Goal: Task Accomplishment & Management: Manage account settings

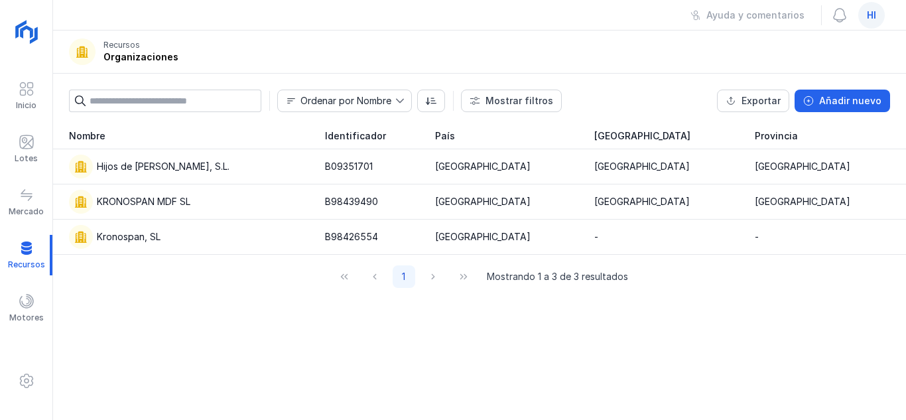
click at [868, 10] on span "hi" at bounding box center [871, 15] width 9 height 13
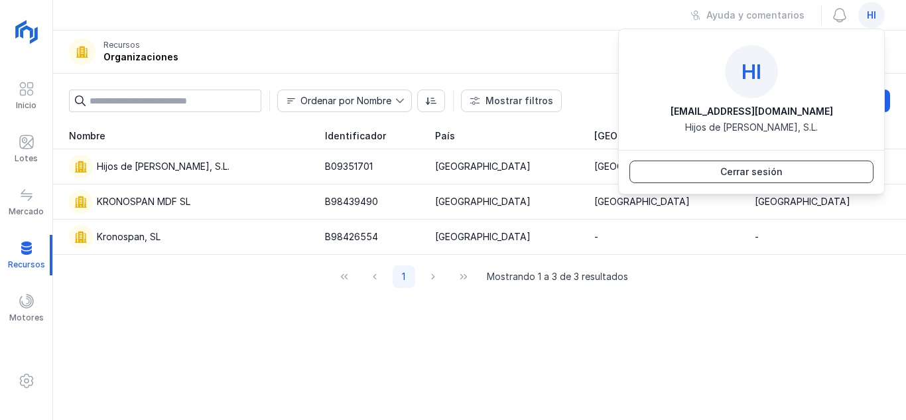
click at [725, 171] on div "Cerrar sesión" at bounding box center [752, 171] width 62 height 13
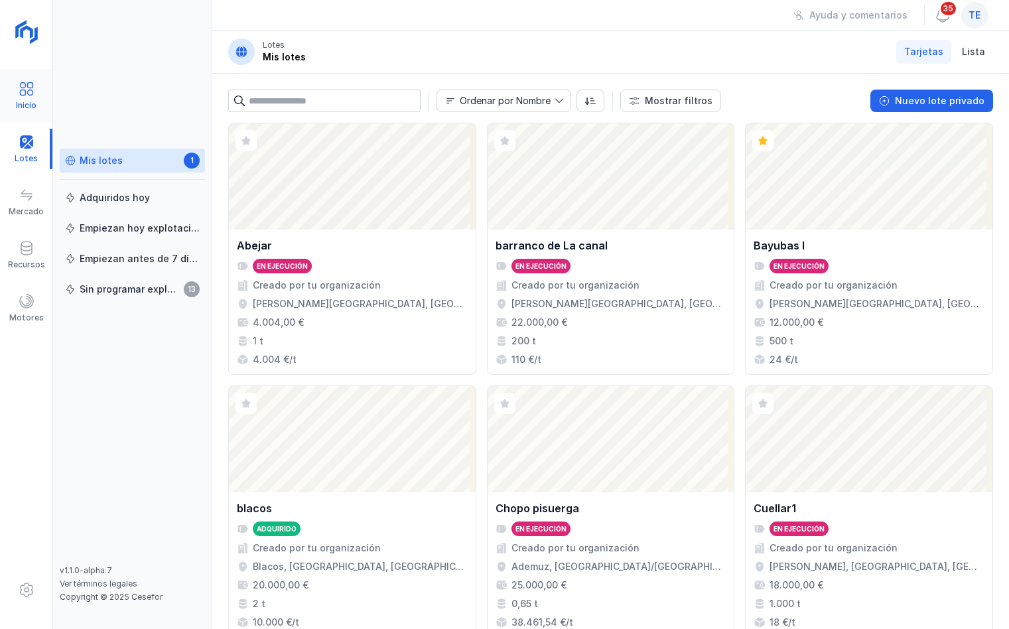
click at [25, 94] on span at bounding box center [27, 89] width 16 height 16
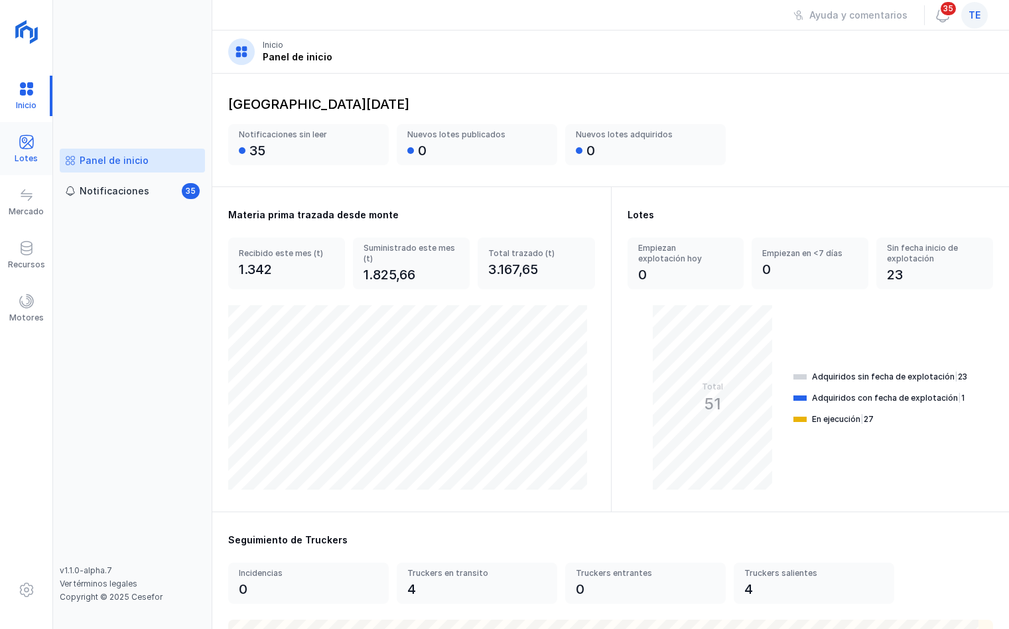
click at [27, 149] on span at bounding box center [27, 142] width 16 height 16
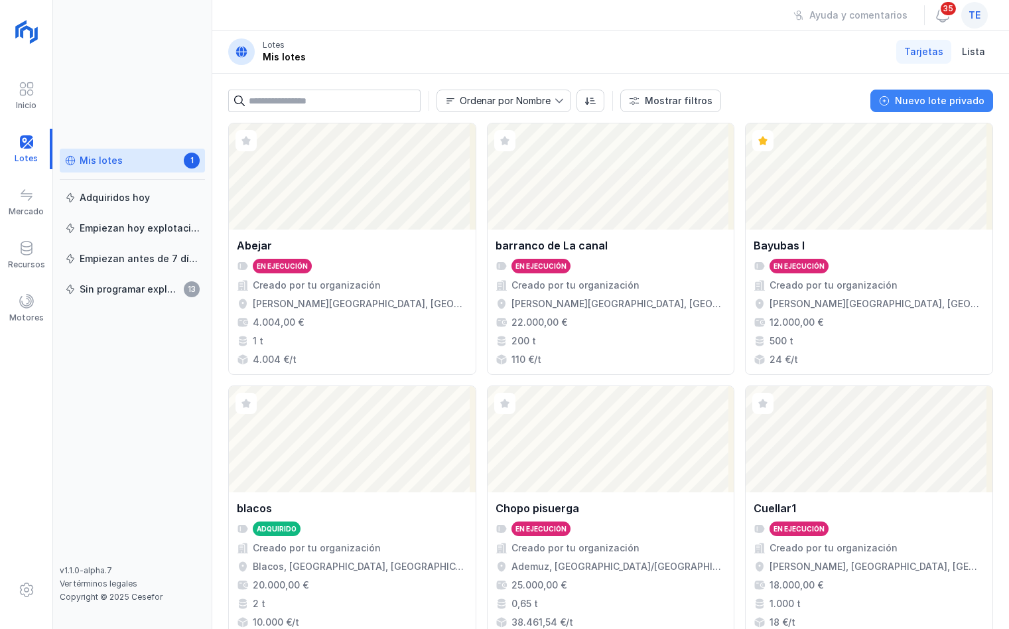
click at [906, 104] on div "Nuevo lote privado" at bounding box center [940, 100] width 90 height 13
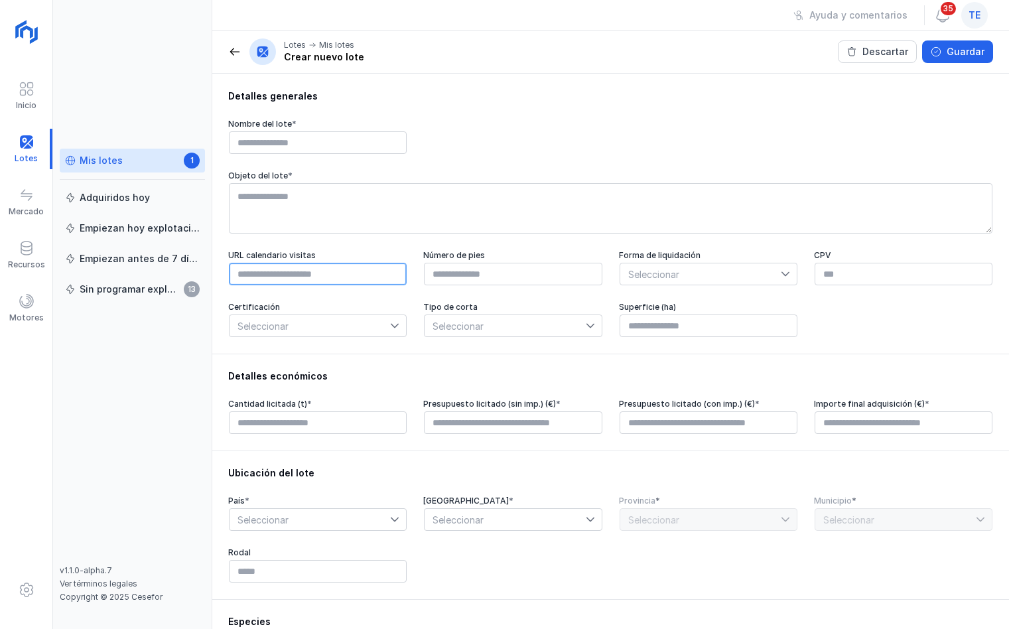
drag, startPoint x: 273, startPoint y: 285, endPoint x: 281, endPoint y: 283, distance: 8.4
click at [273, 285] on input "text" at bounding box center [318, 274] width 178 height 23
drag, startPoint x: 701, startPoint y: 277, endPoint x: 727, endPoint y: 281, distance: 26.1
click at [705, 277] on span "Seleccionar" at bounding box center [700, 273] width 161 height 21
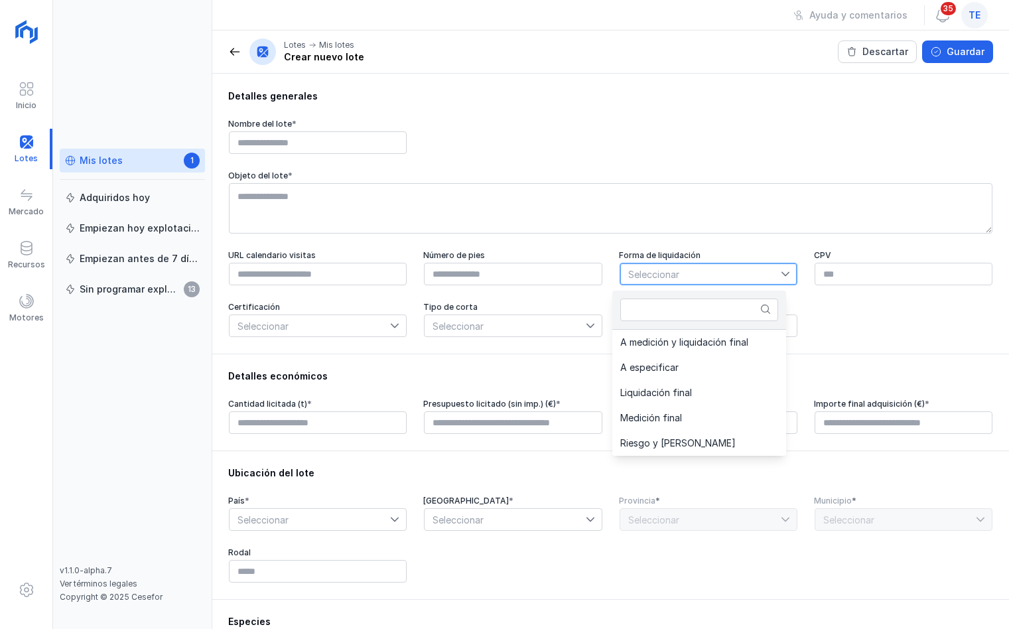
click at [761, 281] on span "Seleccionar" at bounding box center [700, 273] width 161 height 21
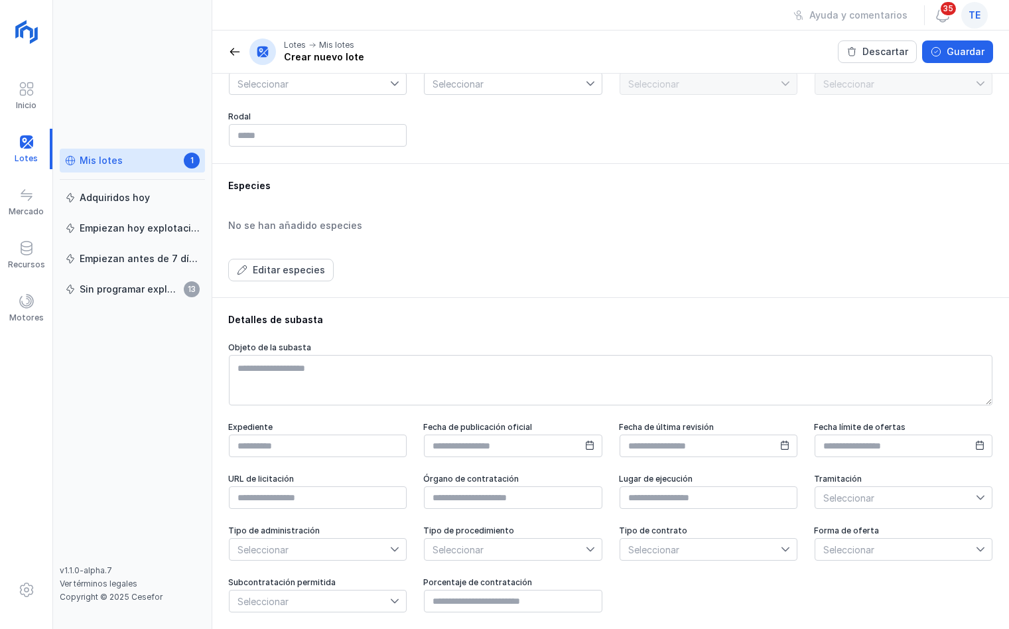
scroll to position [450, 0]
click at [311, 263] on div "Editar especies" at bounding box center [289, 269] width 72 height 13
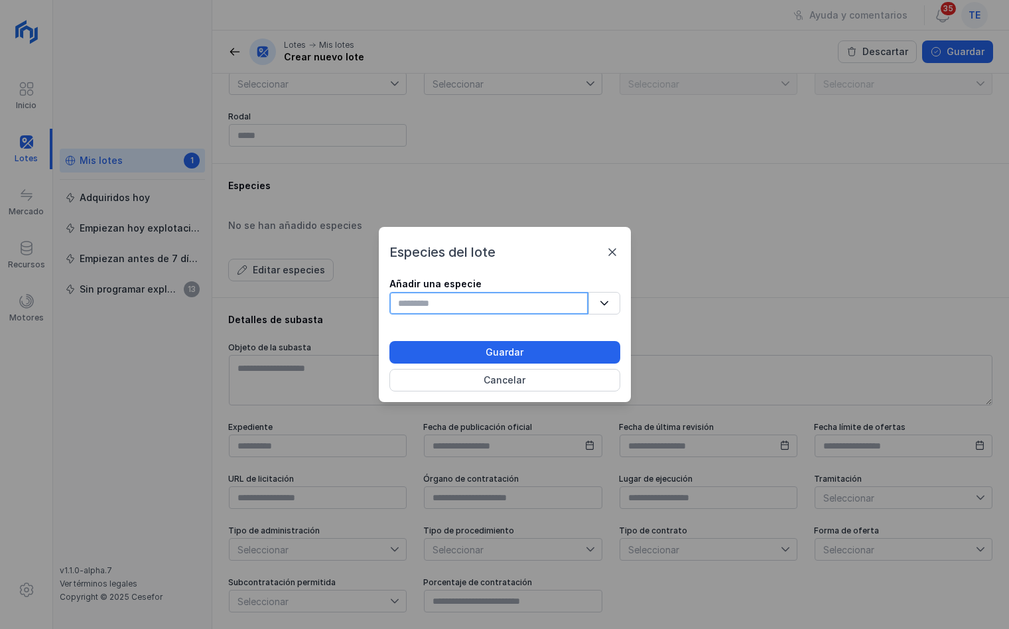
click at [450, 299] on input "text" at bounding box center [488, 303] width 199 height 23
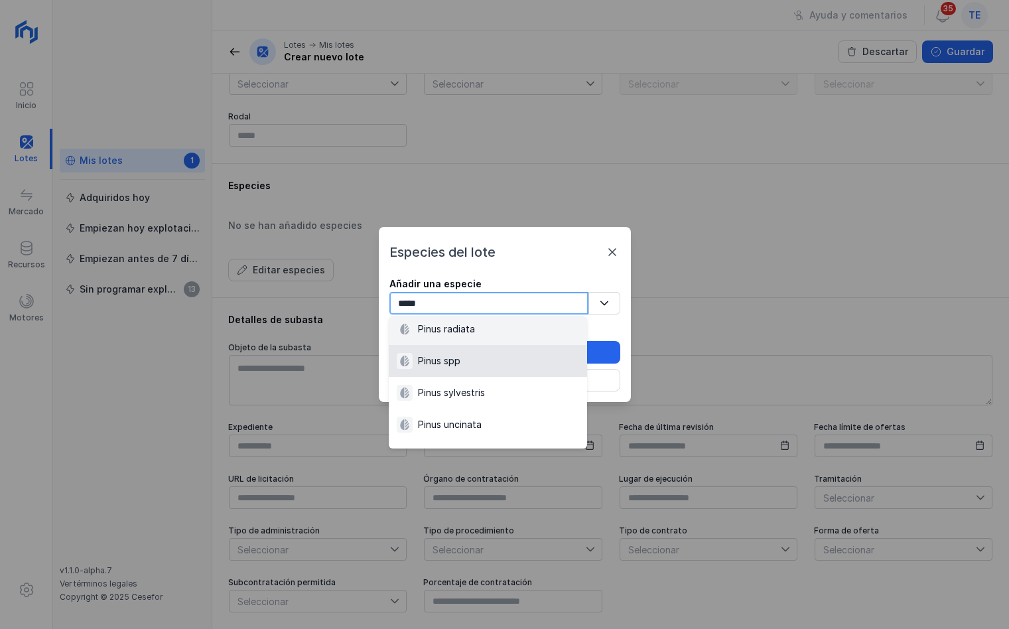
scroll to position [204, 0]
type input "*"
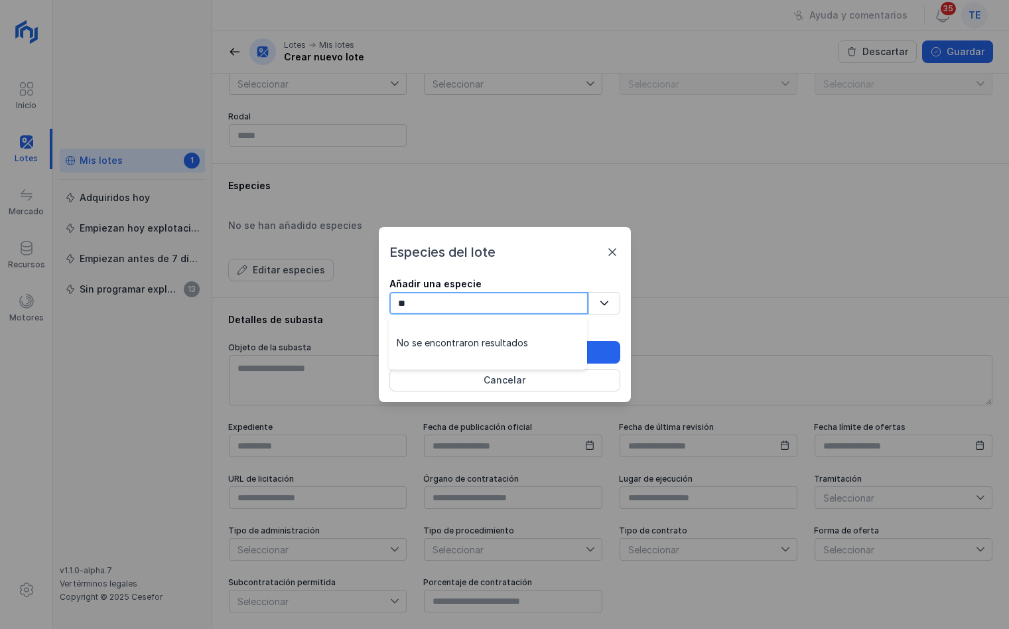
type input "*"
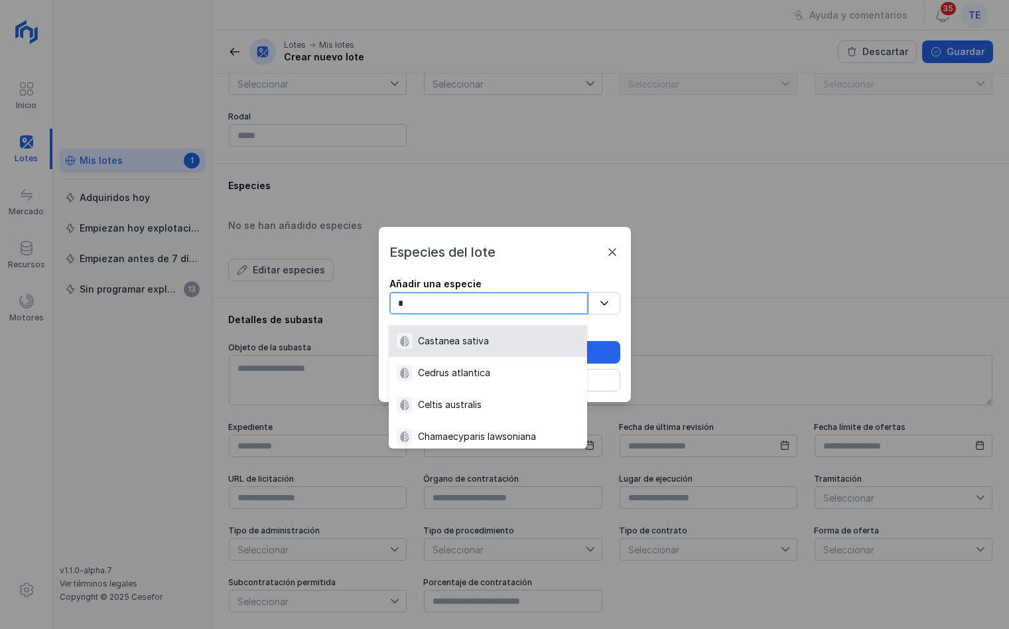
scroll to position [76, 0]
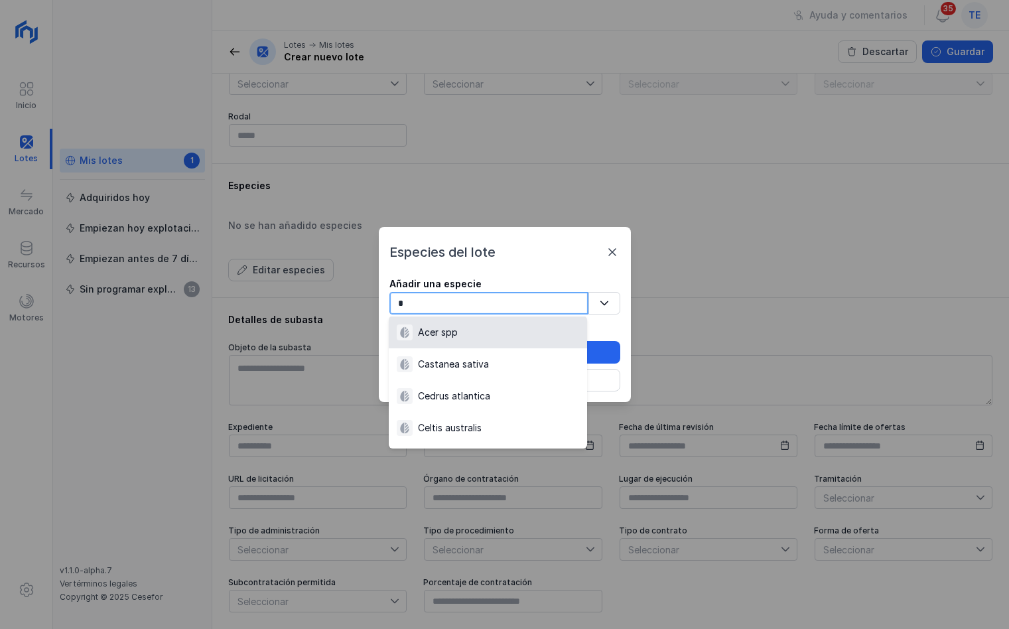
drag, startPoint x: 492, startPoint y: 313, endPoint x: 500, endPoint y: 307, distance: 9.4
click at [500, 311] on input "*" at bounding box center [488, 303] width 199 height 23
click at [500, 301] on input "*" at bounding box center [488, 303] width 199 height 23
click at [500, 299] on input "*" at bounding box center [488, 303] width 199 height 23
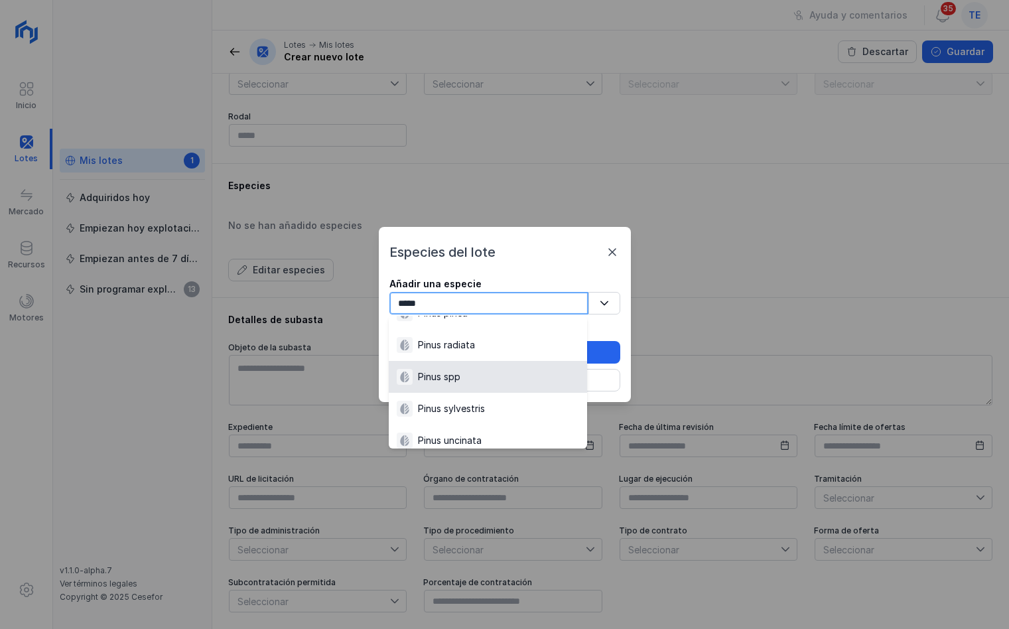
scroll to position [199, 0]
type input "*****"
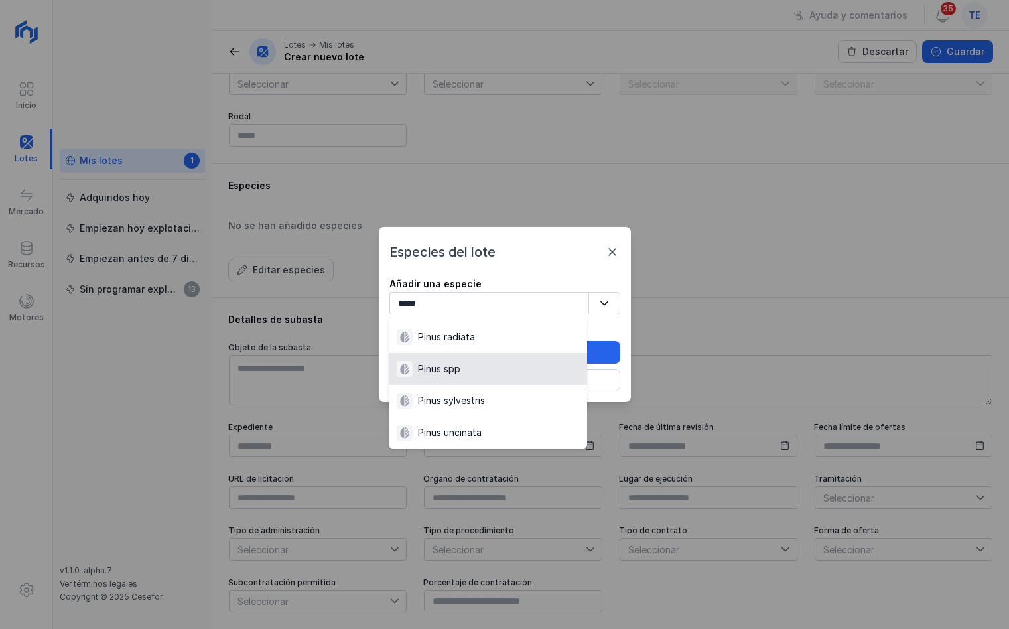
click at [490, 371] on div "Pinus spp" at bounding box center [488, 369] width 182 height 16
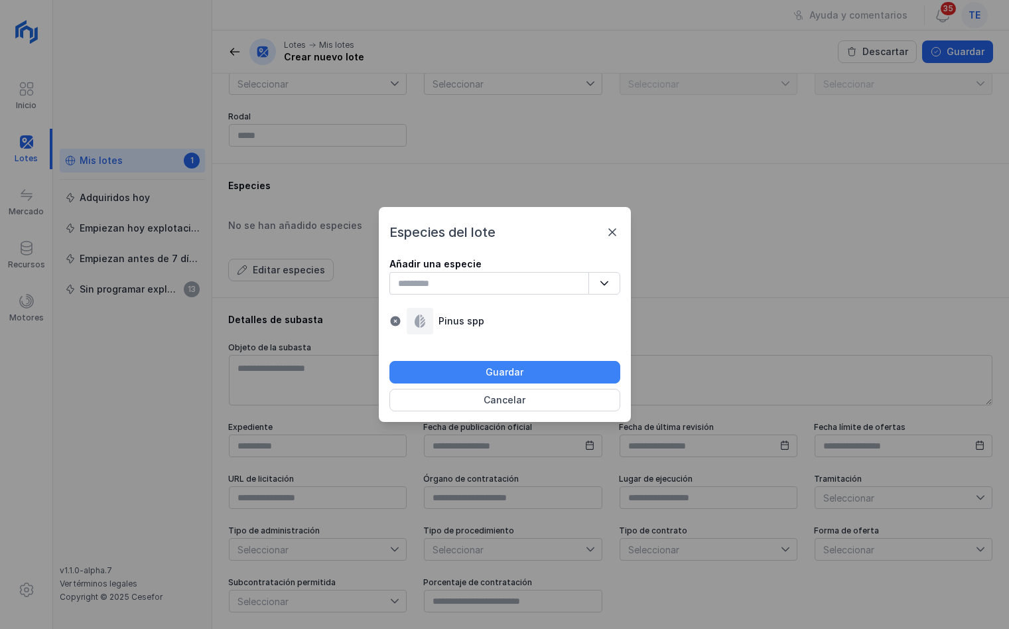
drag, startPoint x: 575, startPoint y: 367, endPoint x: 582, endPoint y: 366, distance: 6.7
click at [580, 367] on button "Guardar" at bounding box center [504, 372] width 231 height 23
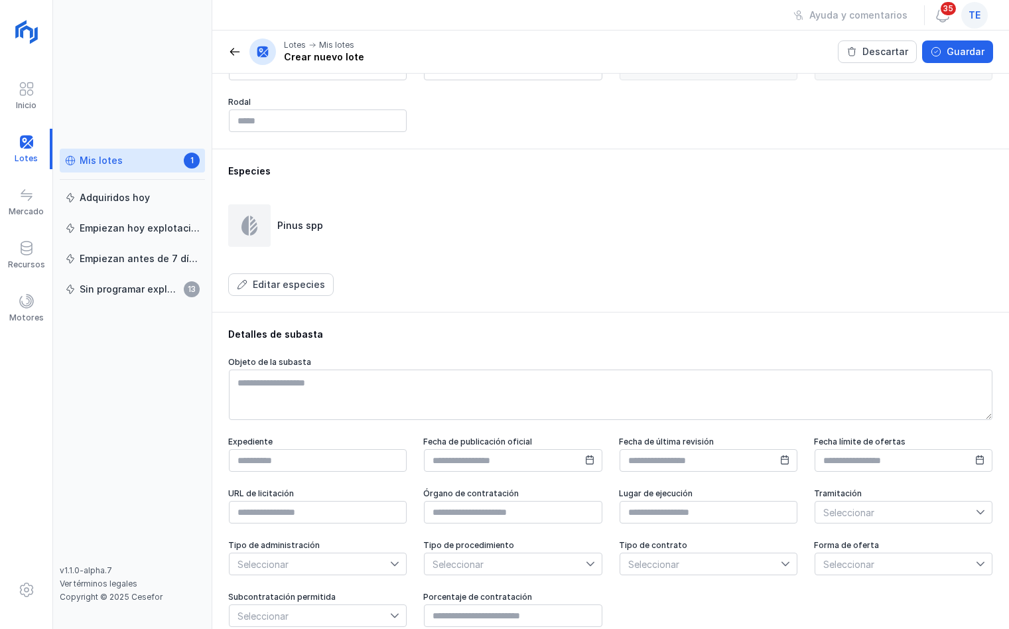
drag, startPoint x: 964, startPoint y: 52, endPoint x: 971, endPoint y: 48, distance: 8.0
click at [906, 50] on div "Guardar" at bounding box center [966, 51] width 38 height 13
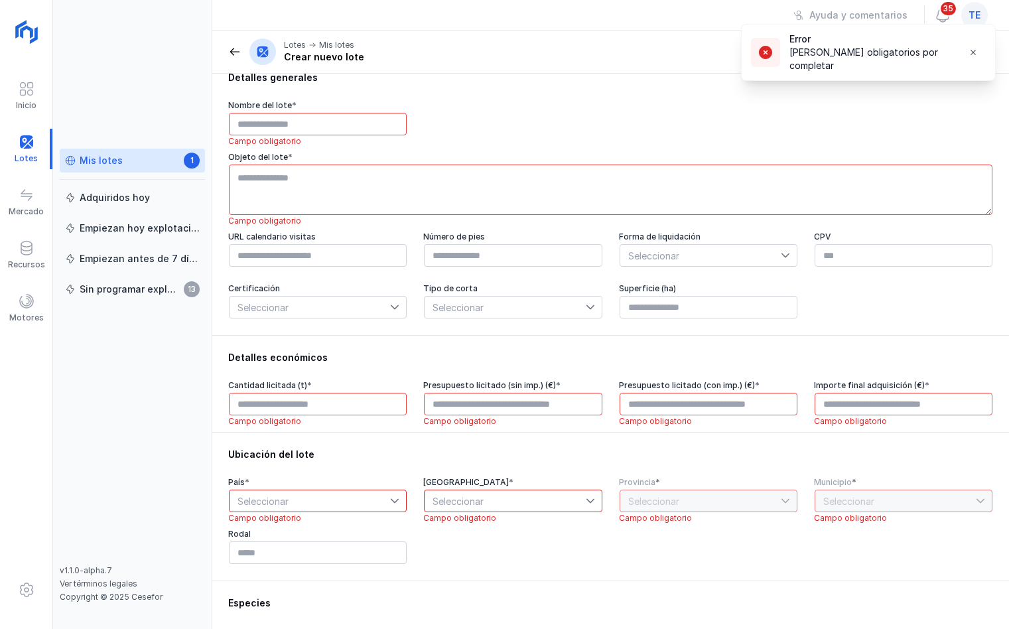
scroll to position [0, 0]
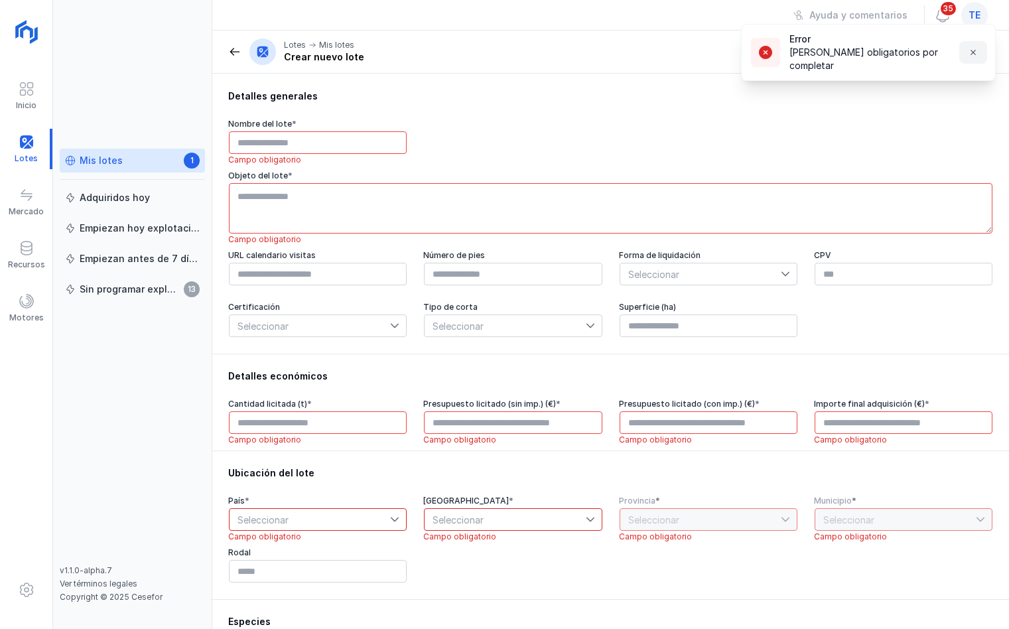
click at [906, 56] on button "button" at bounding box center [973, 52] width 28 height 23
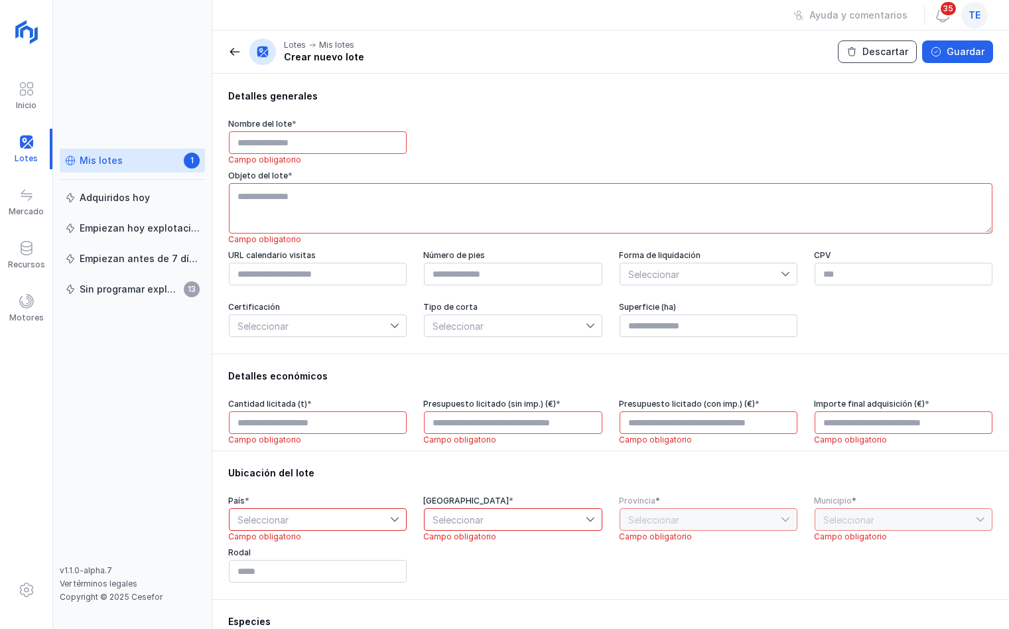
click at [880, 44] on button "Descartar" at bounding box center [877, 51] width 79 height 23
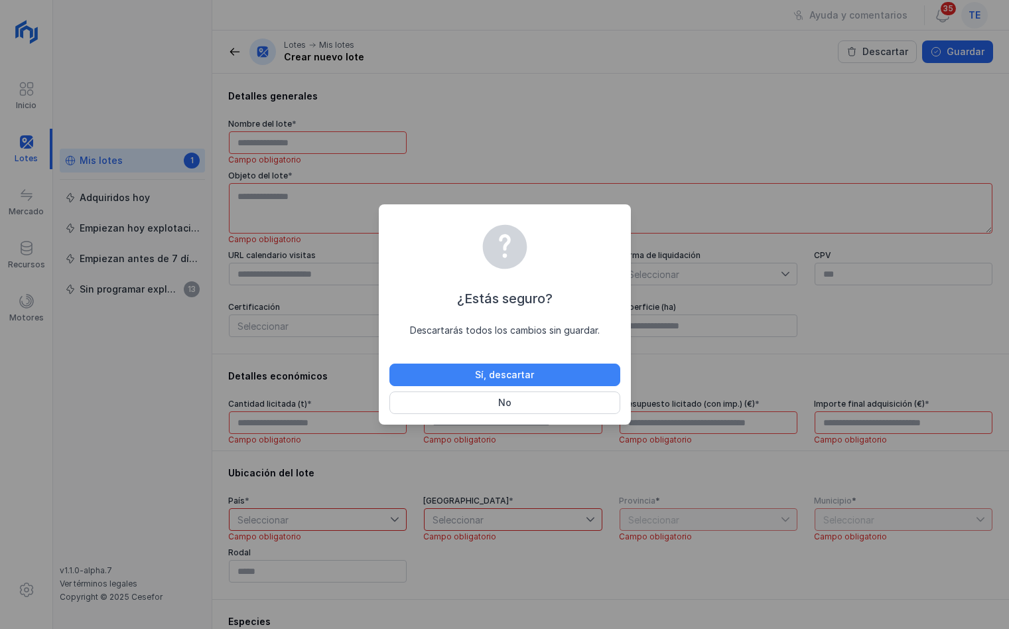
click at [543, 369] on button "Sí, descartar" at bounding box center [504, 375] width 231 height 23
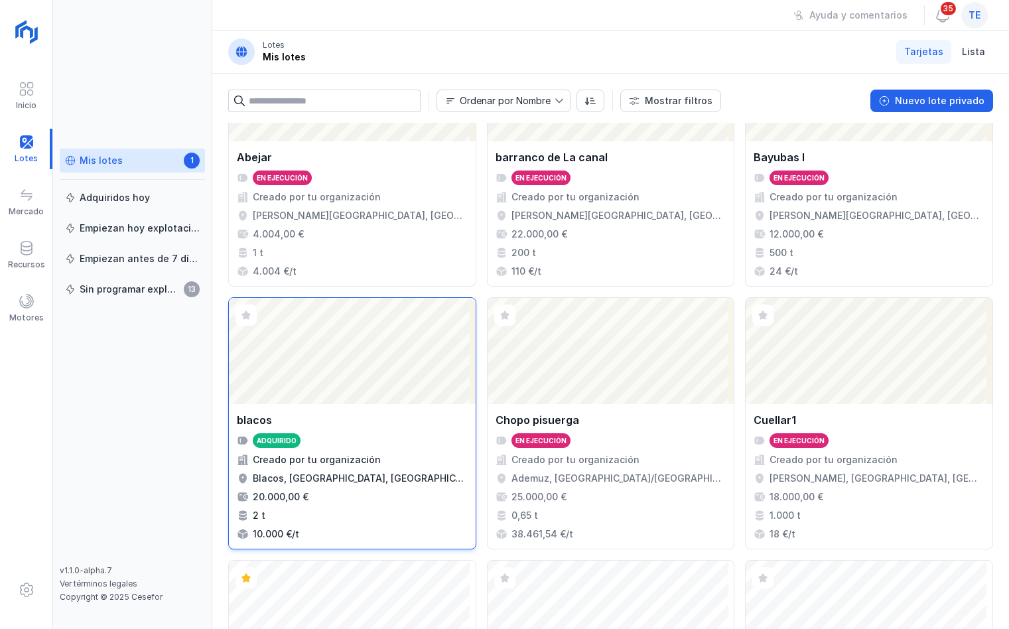
scroll to position [100, 0]
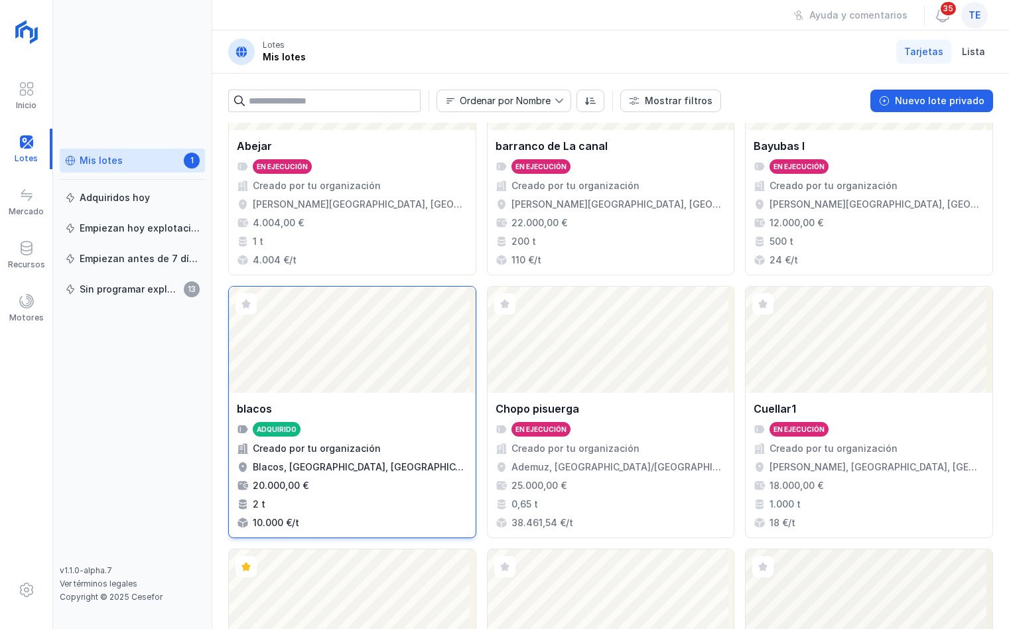
click at [291, 344] on div "Abrir lote" at bounding box center [352, 340] width 247 height 106
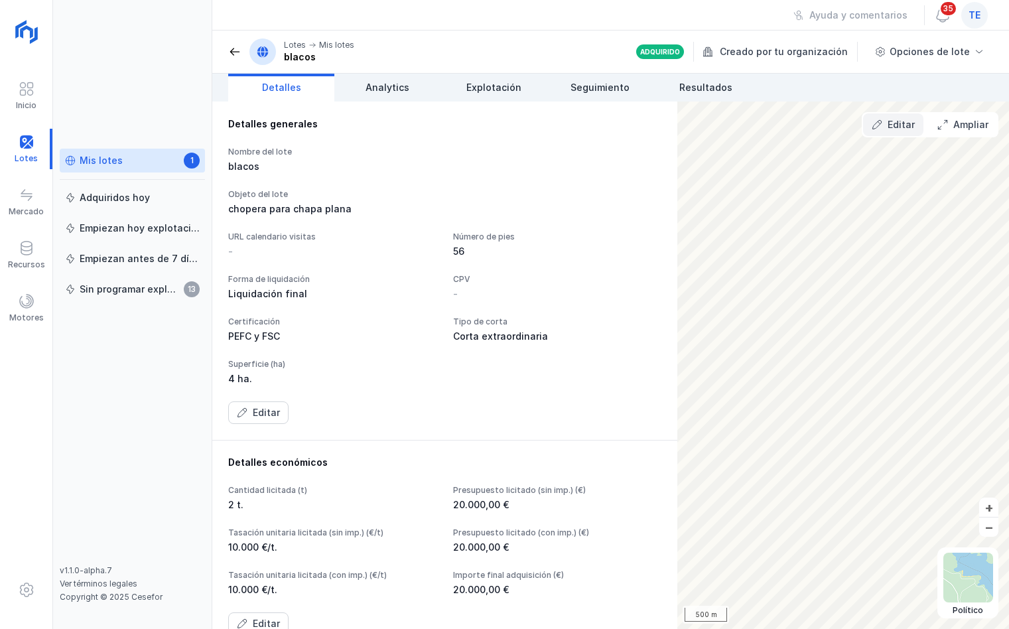
click at [898, 128] on div "Editar" at bounding box center [901, 124] width 27 height 13
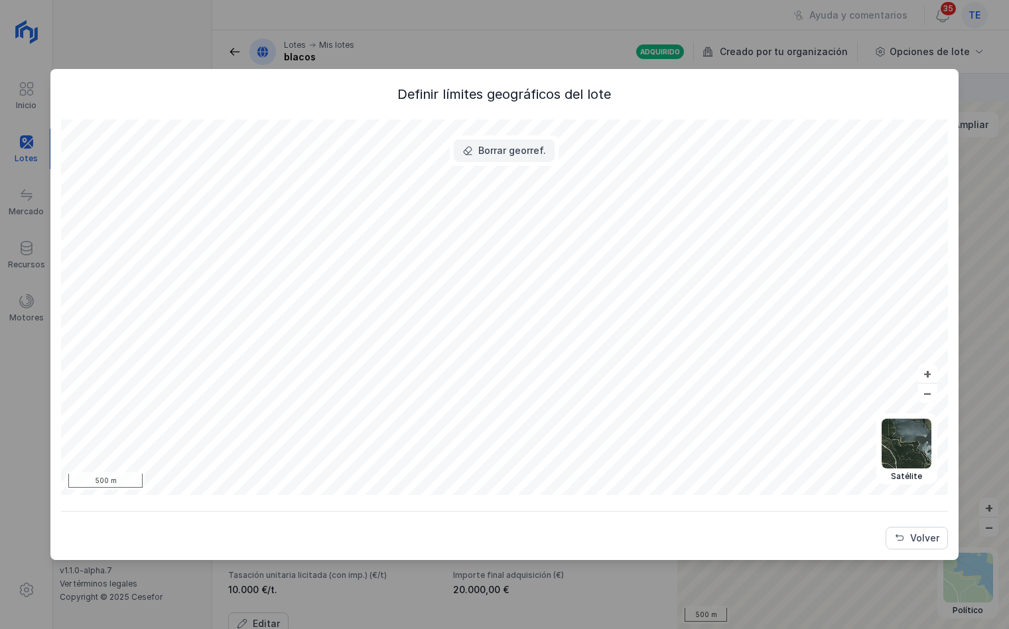
click at [470, 158] on button "Borrar georref." at bounding box center [504, 150] width 101 height 23
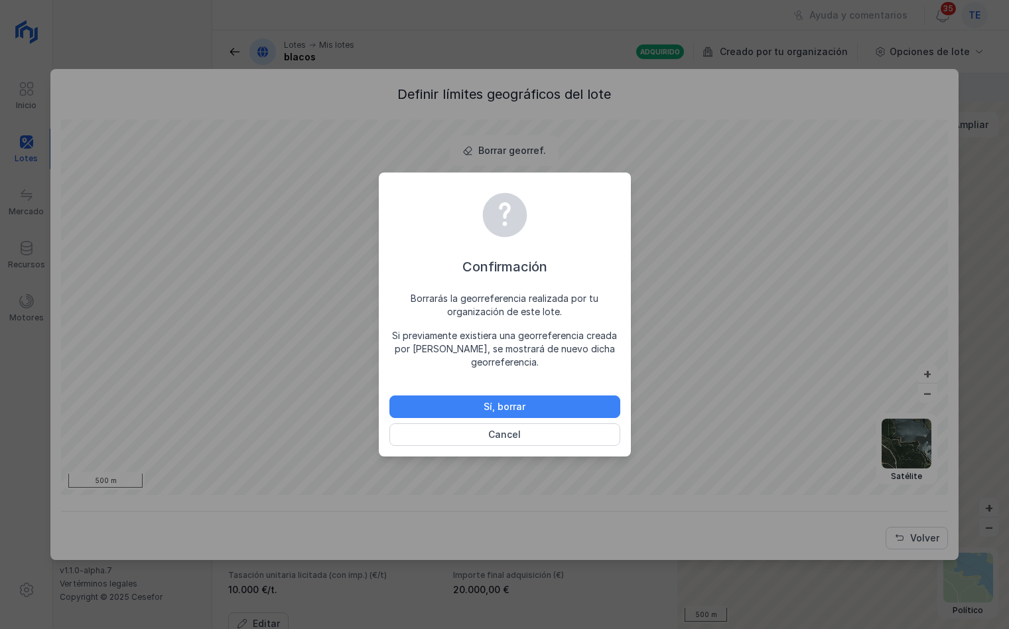
click at [484, 406] on div "Sí, borrar" at bounding box center [505, 406] width 42 height 13
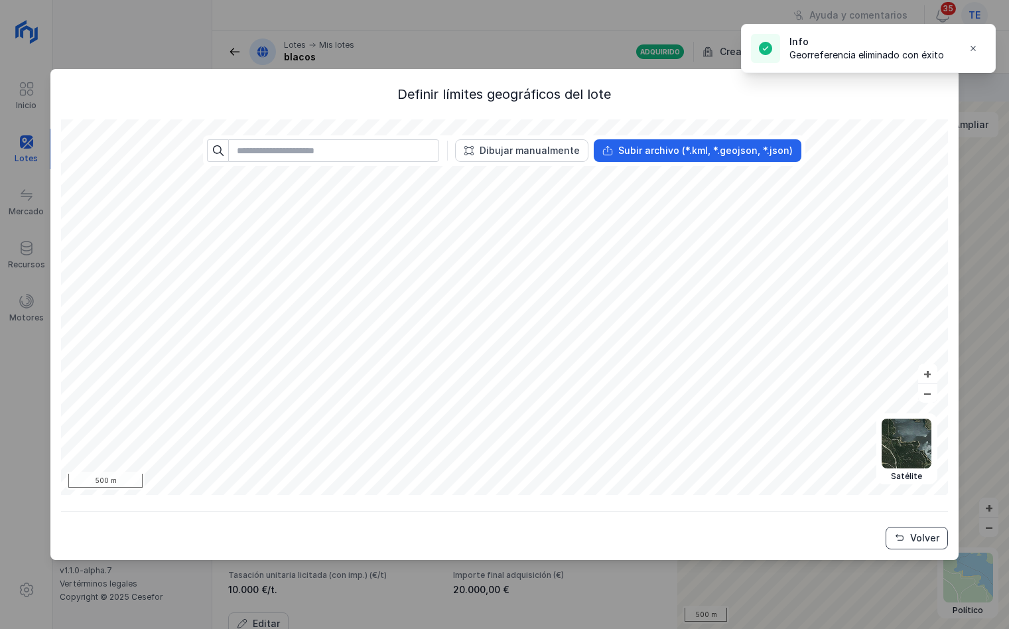
click at [906, 419] on div "Volver" at bounding box center [924, 537] width 29 height 13
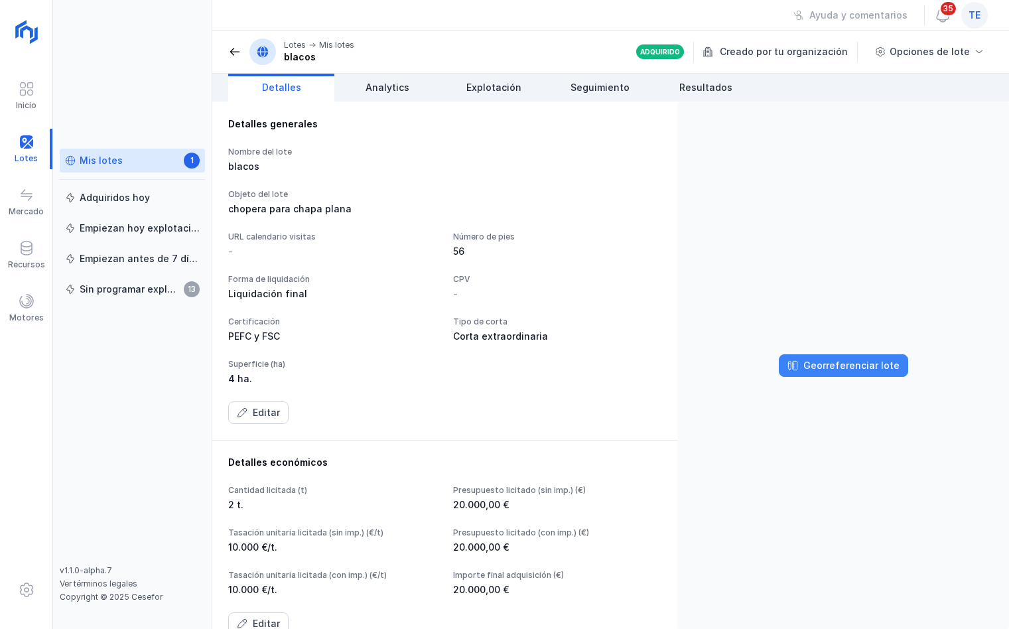
click at [865, 364] on div "Georreferenciar lote" at bounding box center [851, 365] width 96 height 13
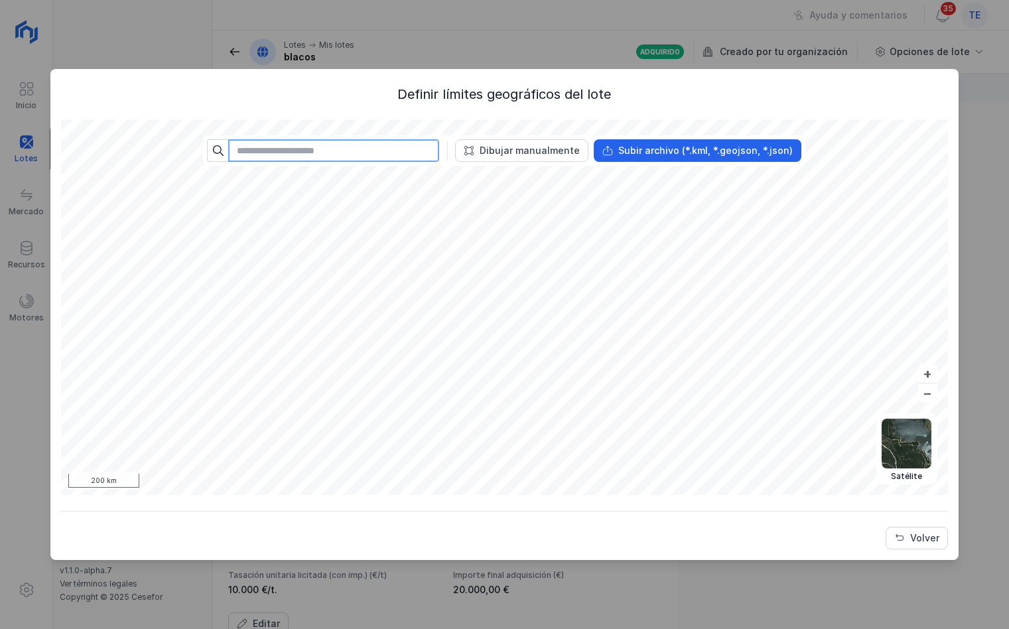
drag, startPoint x: 360, startPoint y: 150, endPoint x: 366, endPoint y: 146, distance: 7.2
click at [366, 146] on input "text" at bounding box center [333, 150] width 211 height 23
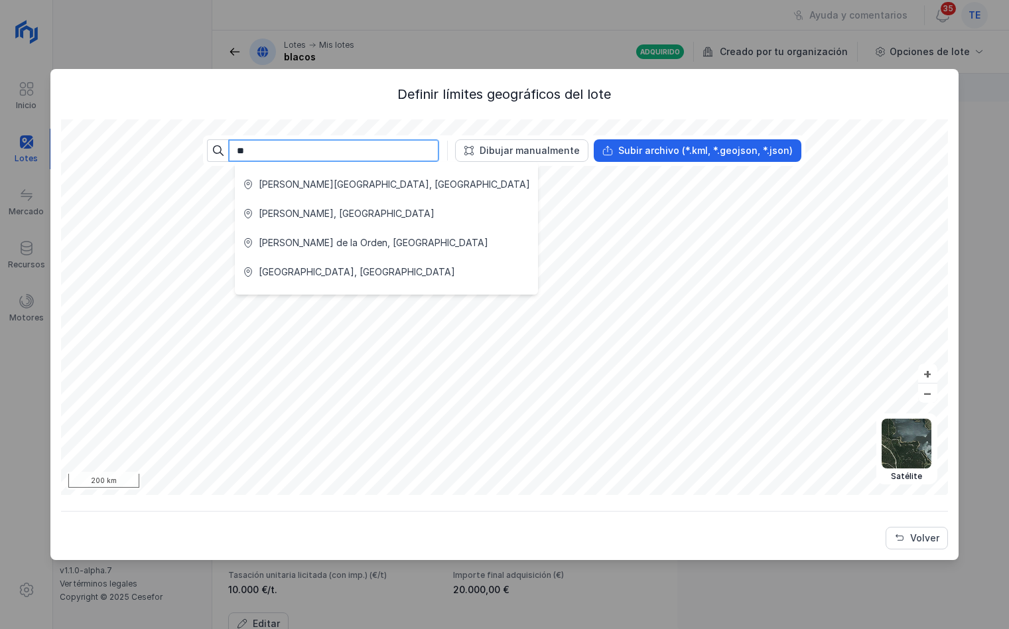
type input "*"
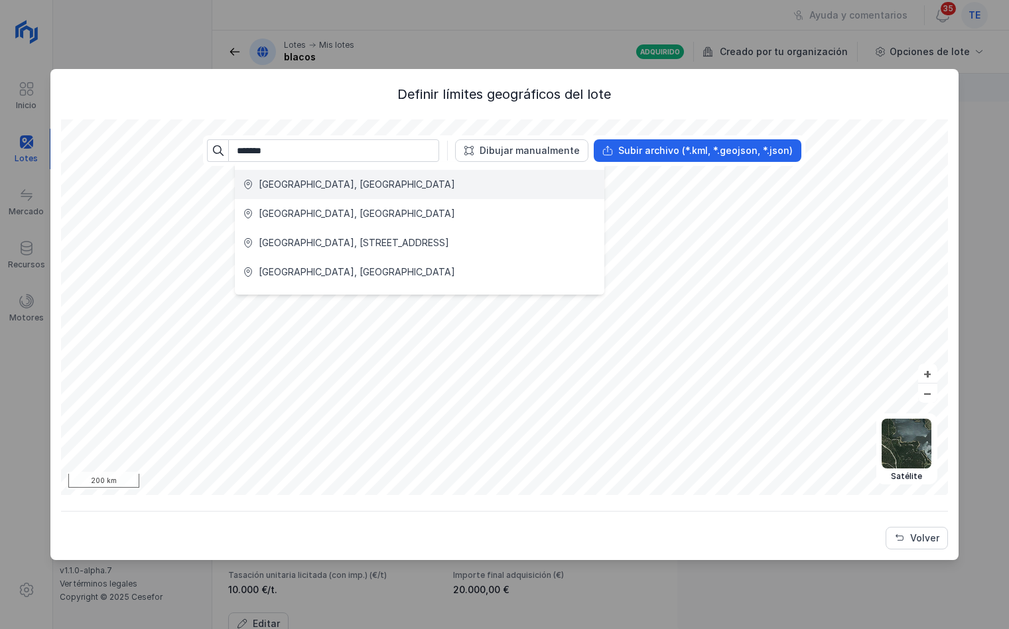
click at [332, 185] on div "[GEOGRAPHIC_DATA], [GEOGRAPHIC_DATA]" at bounding box center [357, 184] width 196 height 13
type input "**********"
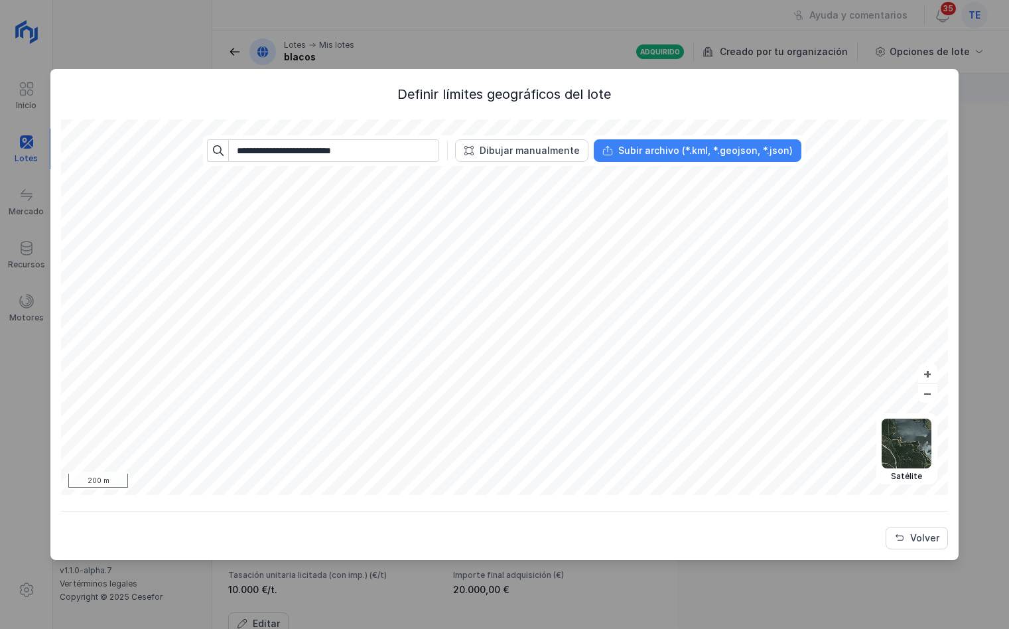
click at [656, 142] on div "**********" at bounding box center [504, 307] width 887 height 376
click at [518, 159] on button "Dibujar manualmente" at bounding box center [521, 150] width 133 height 23
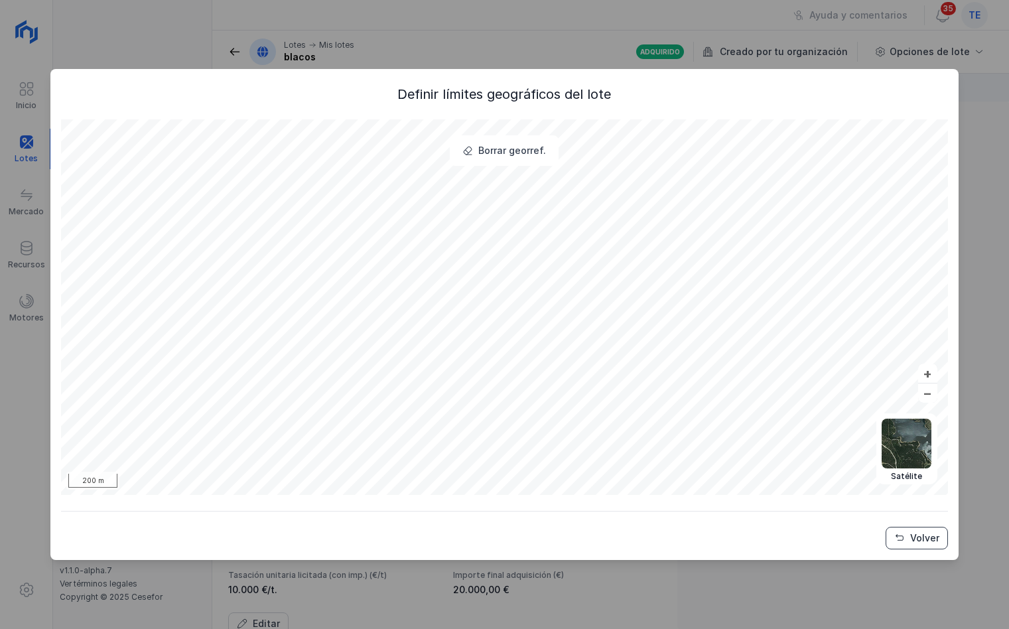
click at [906, 419] on div "Volver" at bounding box center [924, 537] width 29 height 13
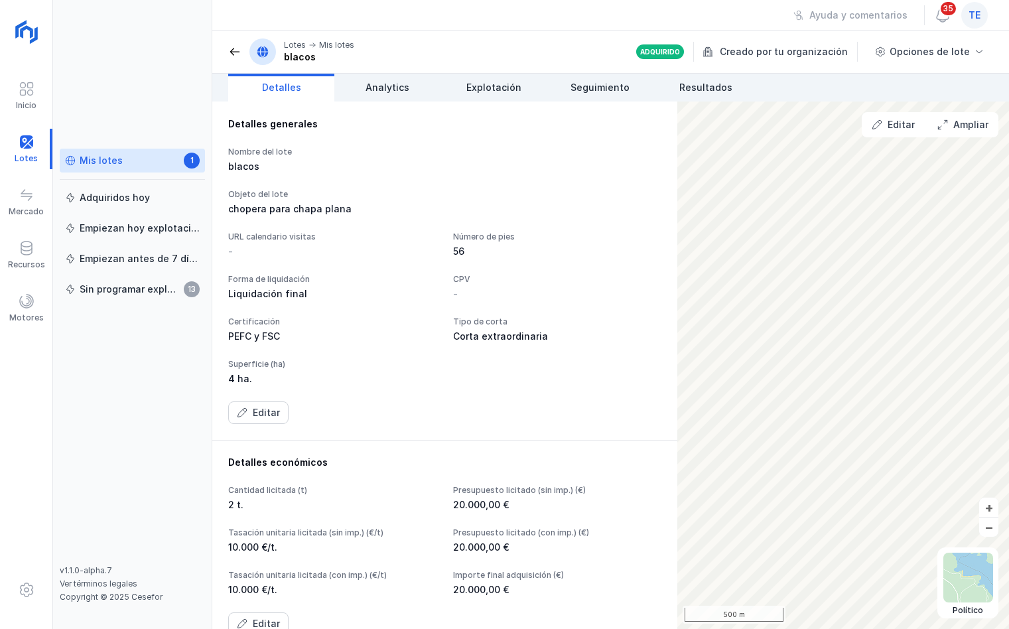
drag, startPoint x: 224, startPoint y: 50, endPoint x: 234, endPoint y: 50, distance: 10.0
click at [224, 50] on header "Lotes Mis lotes blacos Adquirido Creado por tu organización Opciones de lote" at bounding box center [610, 52] width 797 height 43
click at [239, 50] on span at bounding box center [234, 51] width 13 height 13
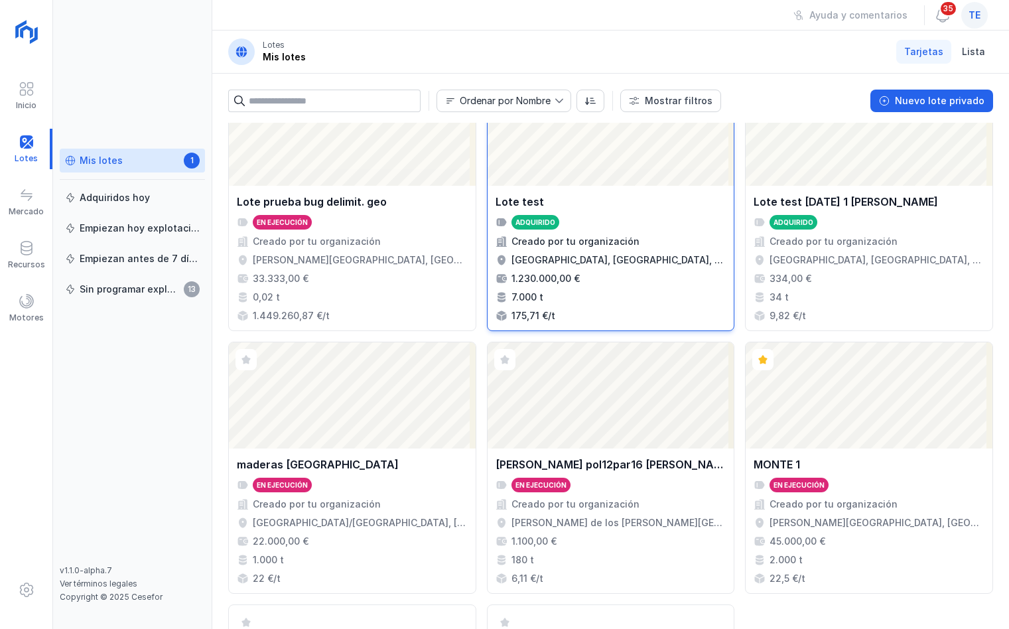
scroll to position [1294, 0]
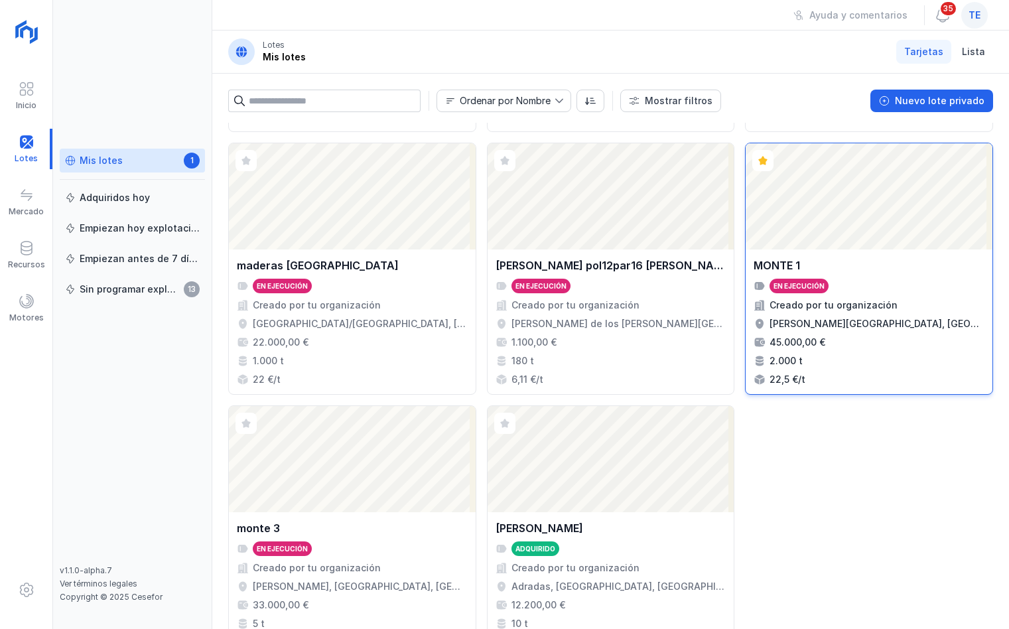
click at [880, 243] on div "Abrir lote" at bounding box center [869, 196] width 247 height 106
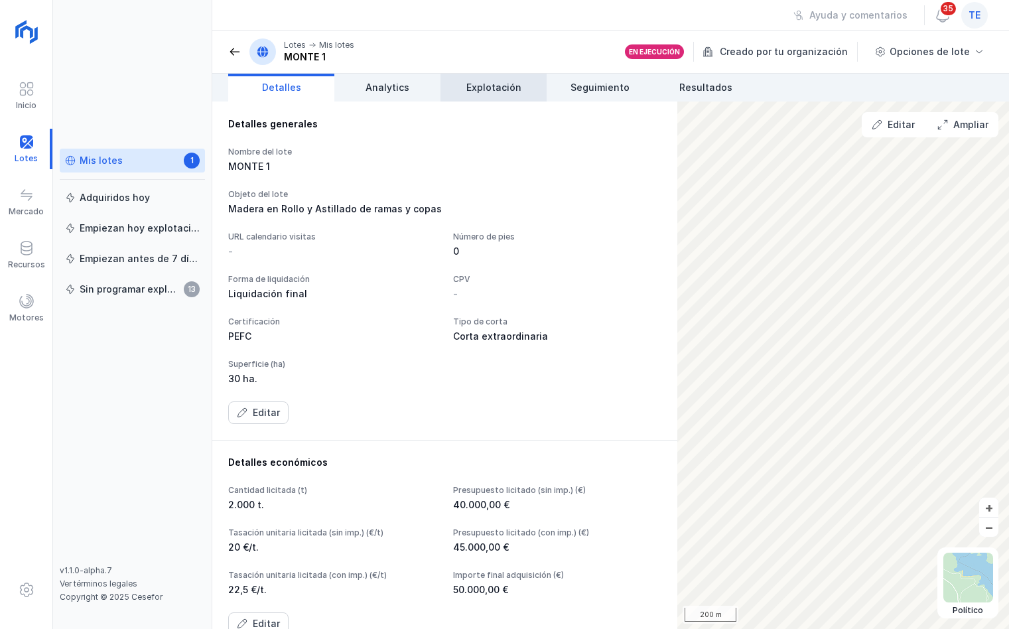
click at [508, 90] on span "Explotación" at bounding box center [493, 87] width 55 height 13
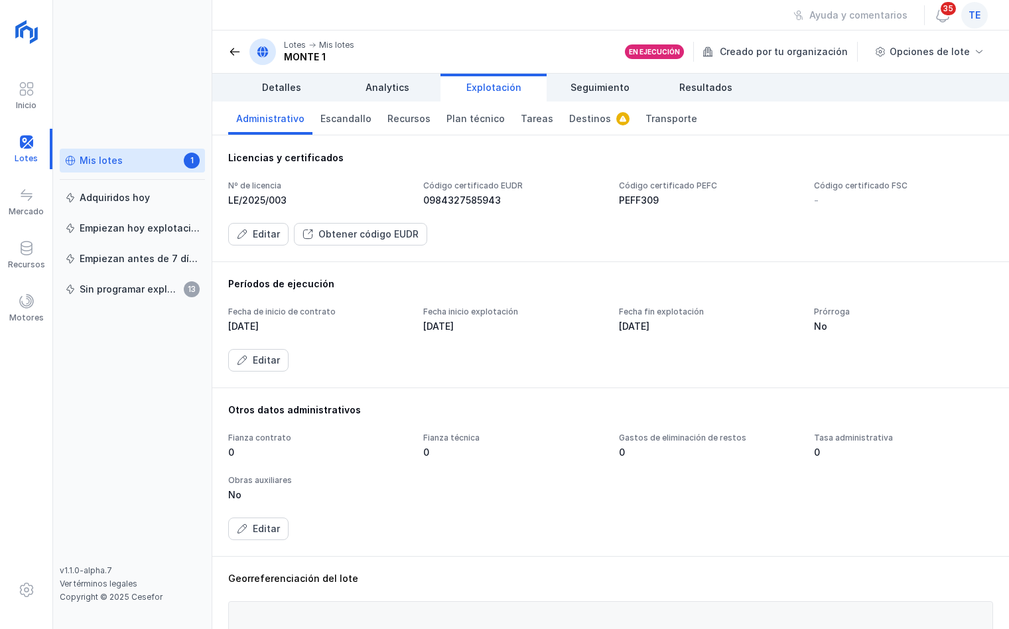
drag, startPoint x: 309, startPoint y: 243, endPoint x: 450, endPoint y: 222, distance: 143.0
click at [450, 223] on div "Editar Obtener código EUDR" at bounding box center [610, 234] width 765 height 23
click at [277, 235] on div "Editar" at bounding box center [266, 234] width 27 height 13
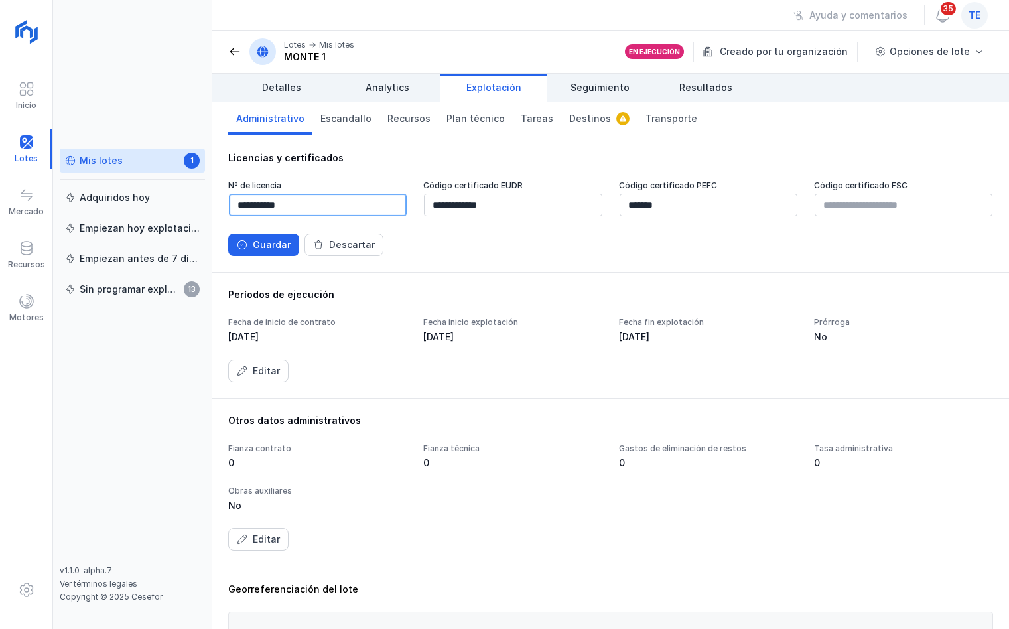
click at [344, 208] on input "**********" at bounding box center [318, 205] width 178 height 23
type input "**********"
click at [663, 205] on input "*******" at bounding box center [709, 205] width 178 height 23
drag, startPoint x: 275, startPoint y: 245, endPoint x: 281, endPoint y: 240, distance: 7.5
click at [281, 240] on div "Guardar" at bounding box center [272, 244] width 38 height 13
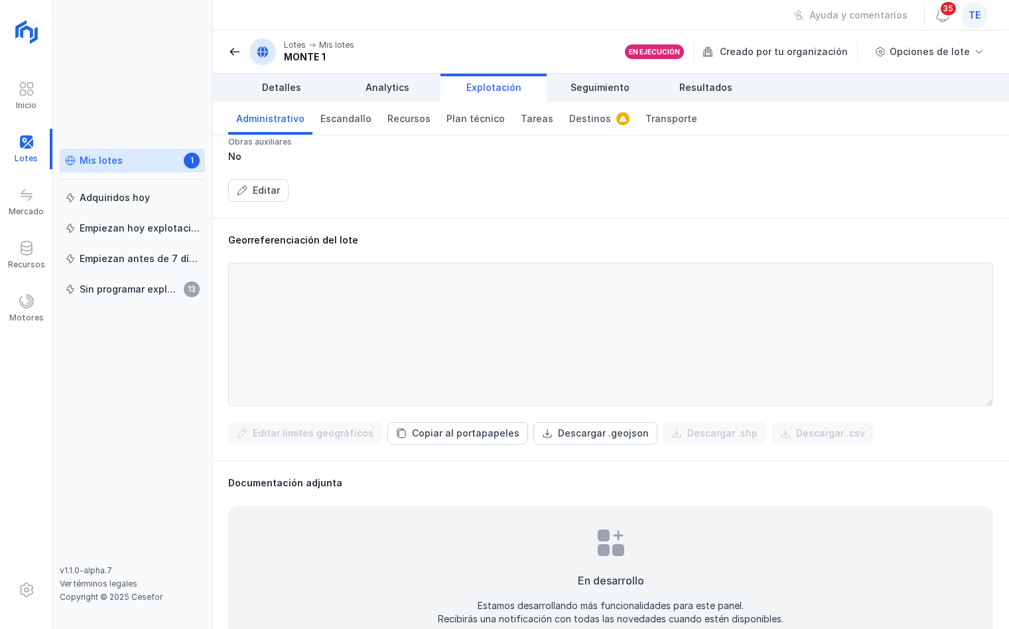
scroll to position [372, 0]
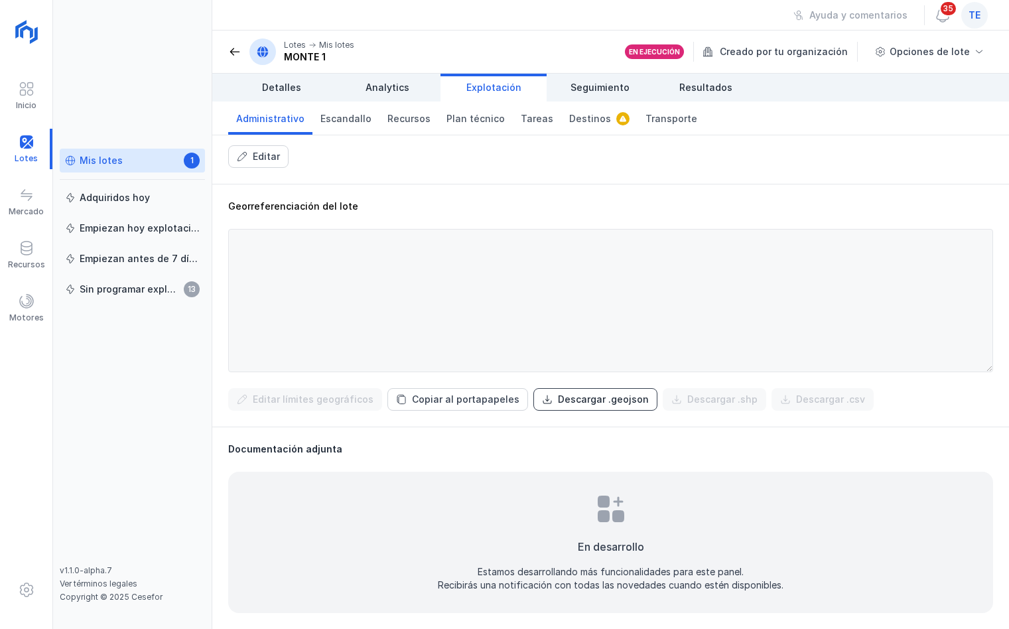
click at [609, 401] on div "Descargar .geojson" at bounding box center [603, 399] width 91 height 13
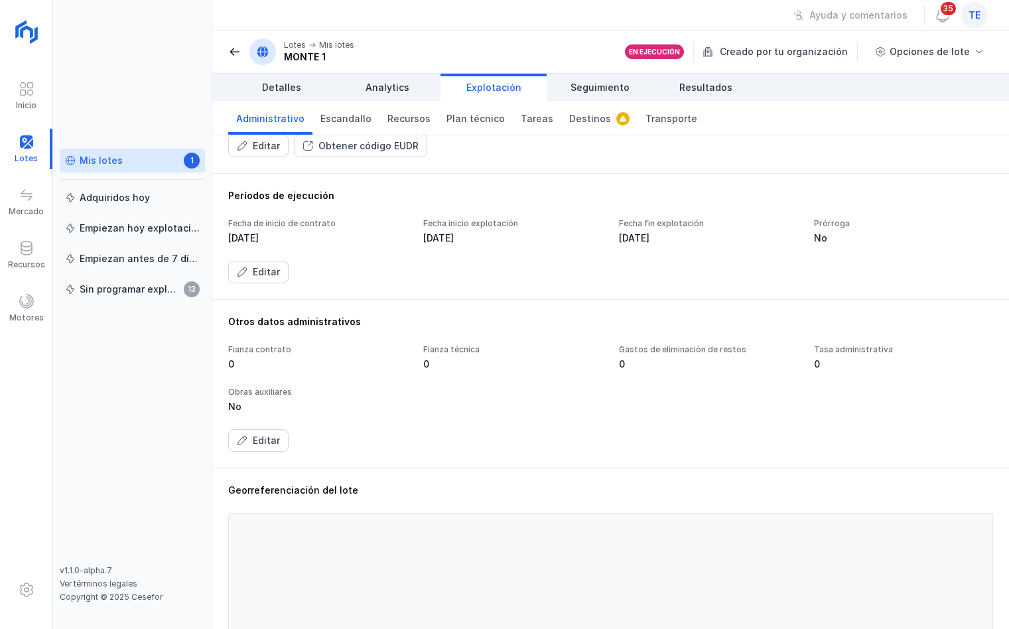
scroll to position [0, 0]
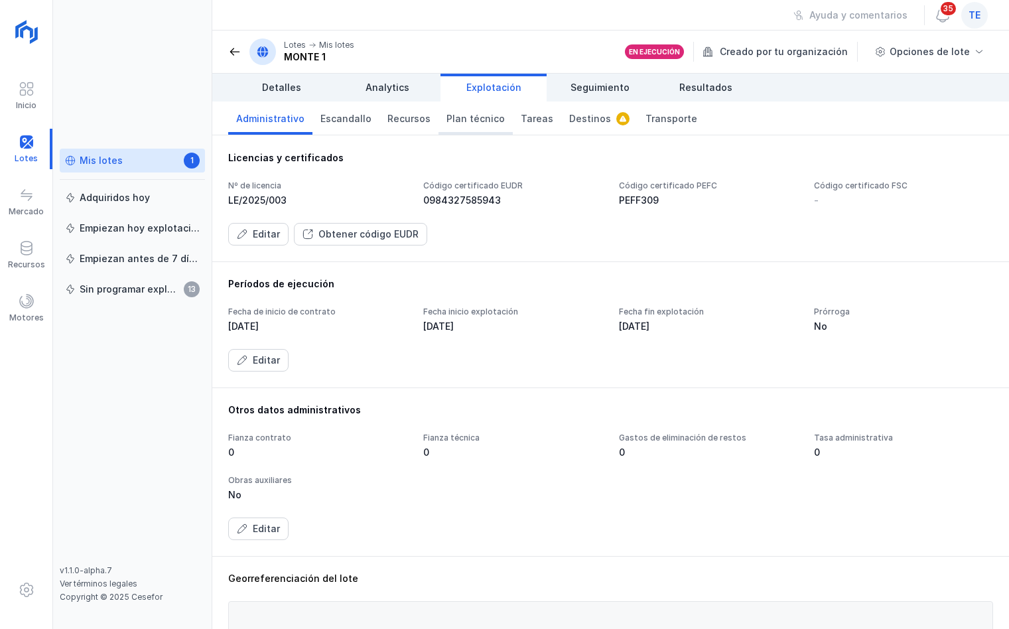
drag, startPoint x: 472, startPoint y: 117, endPoint x: 478, endPoint y: 114, distance: 6.8
click at [472, 115] on span "Plan técnico" at bounding box center [476, 118] width 58 height 13
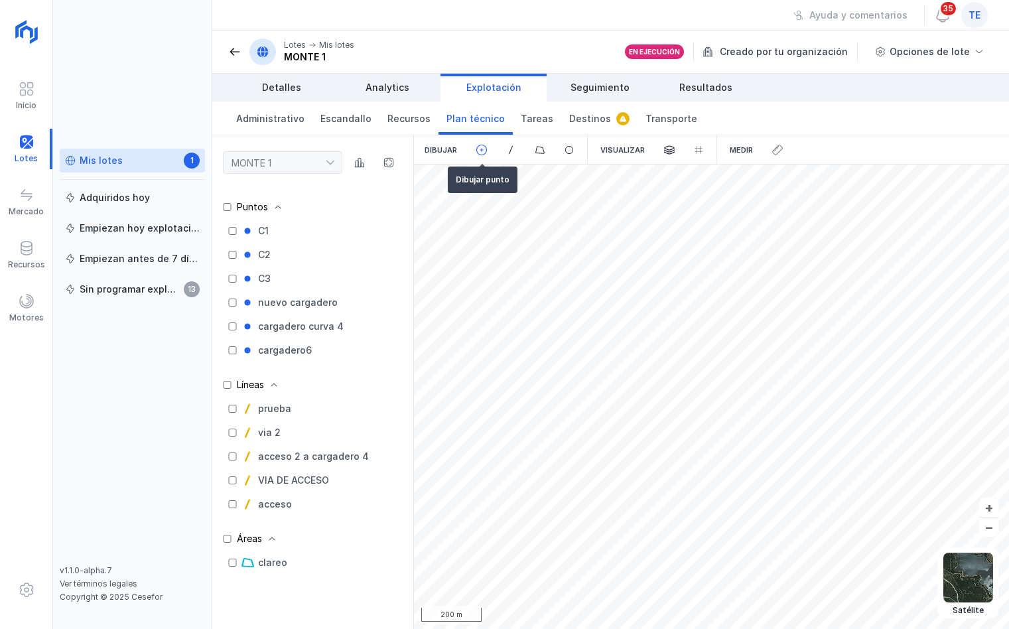
click at [478, 155] on span at bounding box center [482, 150] width 12 height 12
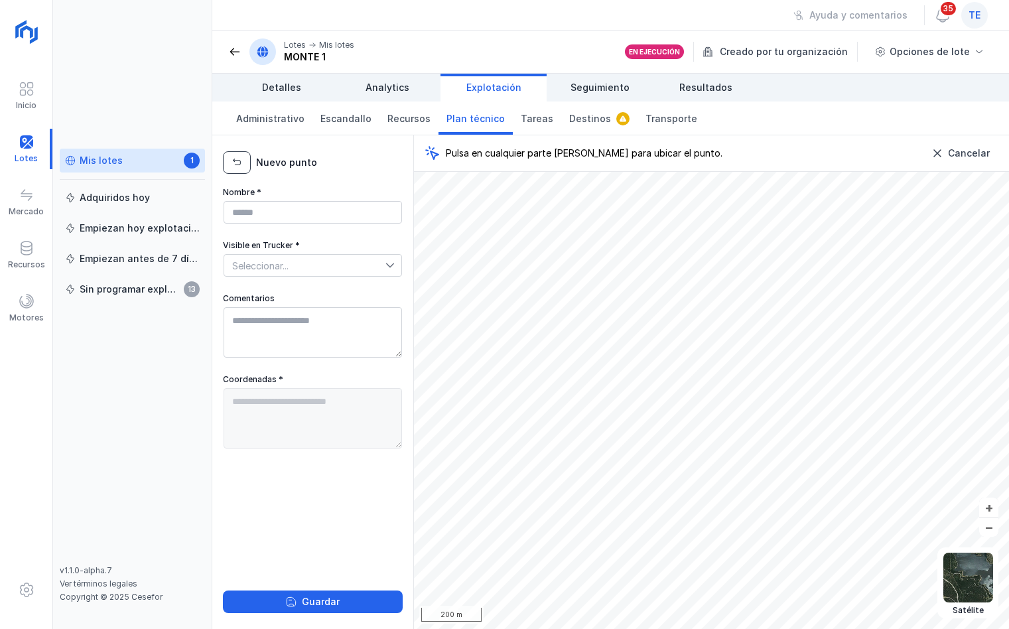
click at [227, 165] on button "button" at bounding box center [237, 162] width 28 height 23
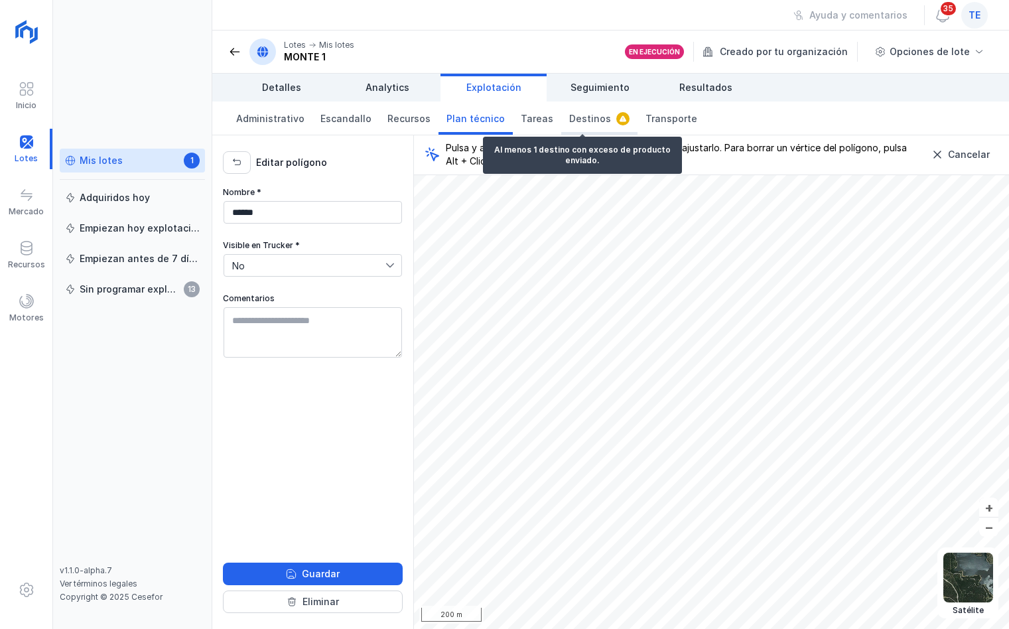
click at [575, 118] on span "Destinos" at bounding box center [590, 118] width 42 height 13
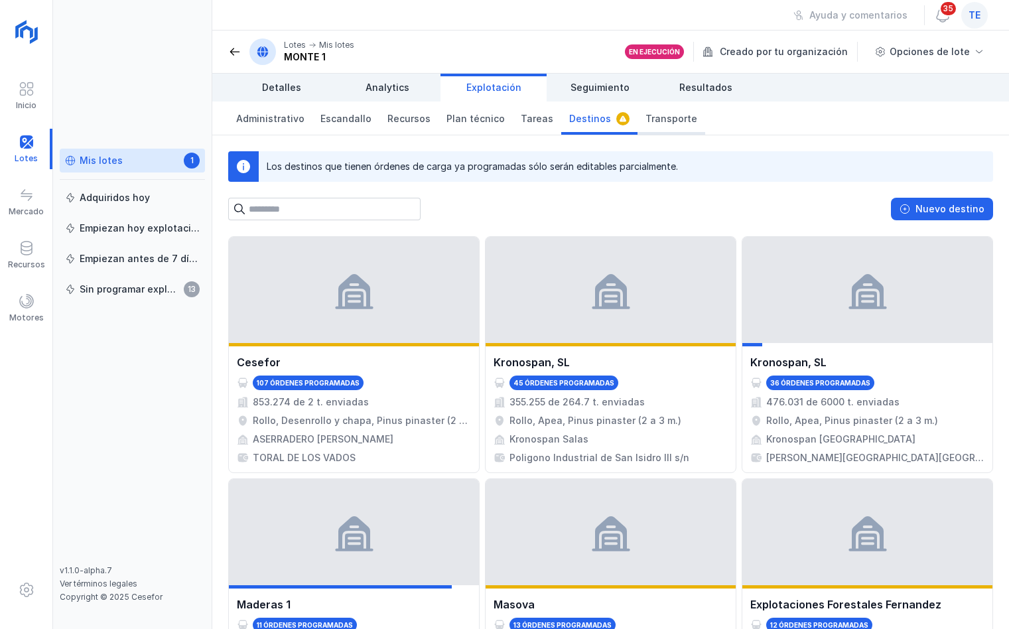
click at [648, 124] on span "Transporte" at bounding box center [672, 118] width 52 height 13
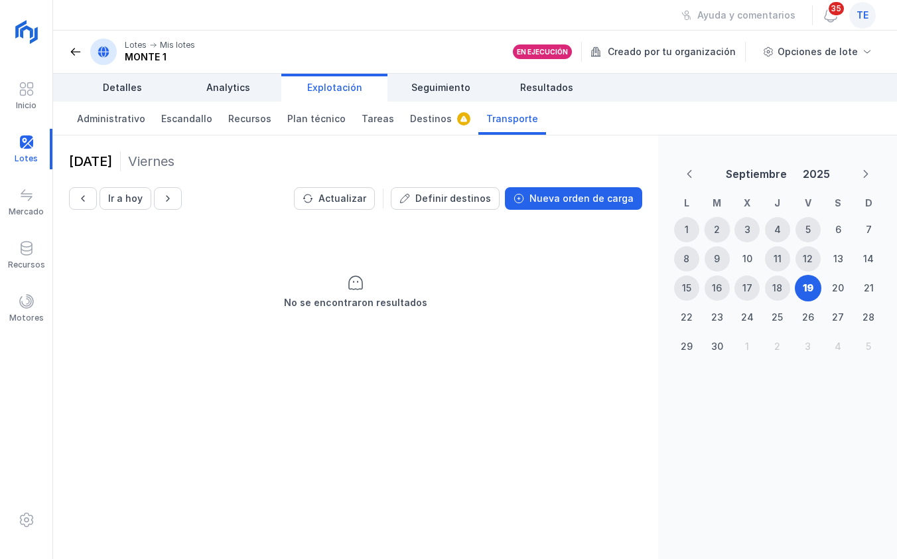
click at [721, 226] on div "2" at bounding box center [717, 229] width 25 height 25
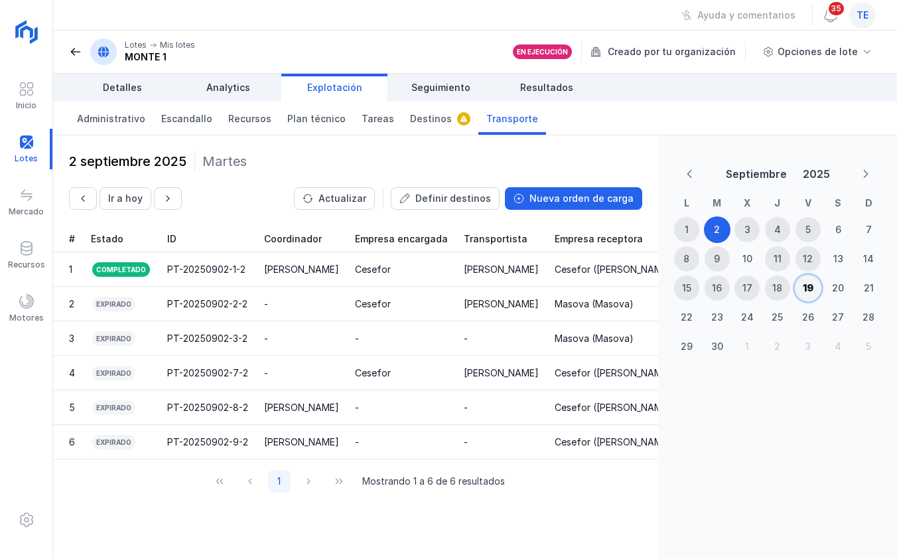
click at [811, 290] on div "19" at bounding box center [808, 287] width 11 height 13
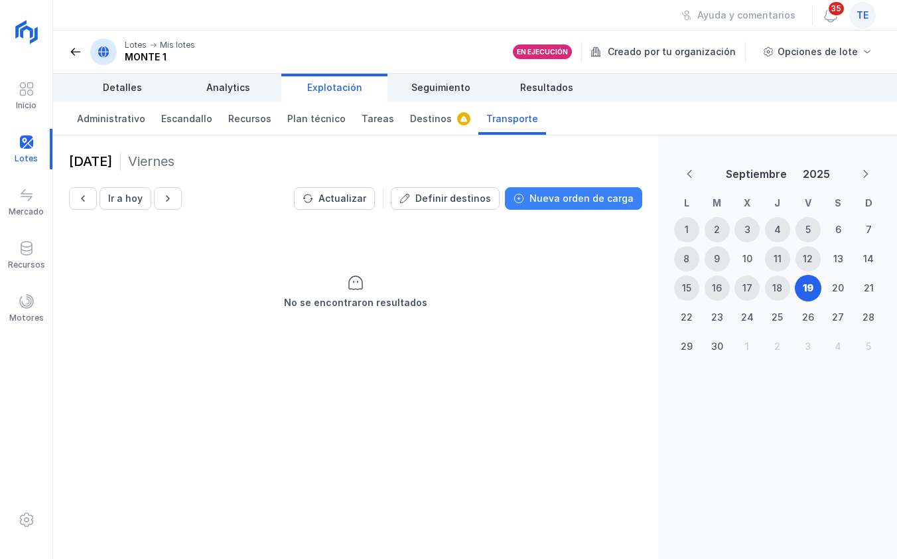
click at [613, 200] on div "Nueva orden de carga" at bounding box center [581, 198] width 104 height 13
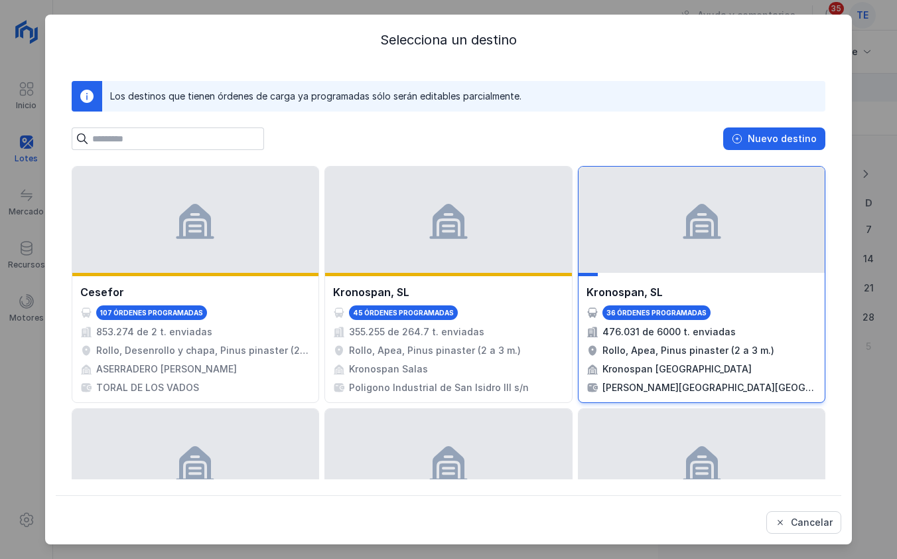
click at [681, 222] on span at bounding box center [702, 219] width 42 height 42
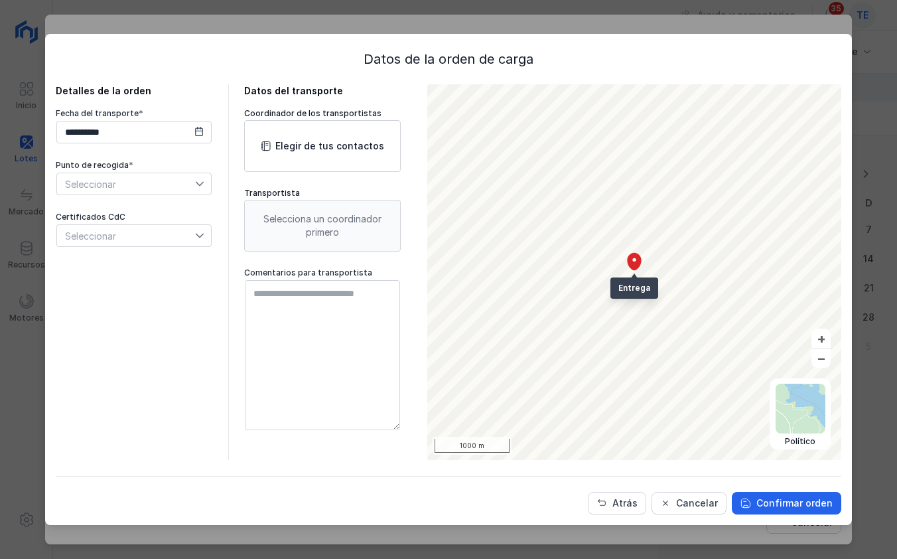
click at [144, 187] on span "Seleccionar" at bounding box center [126, 183] width 138 height 21
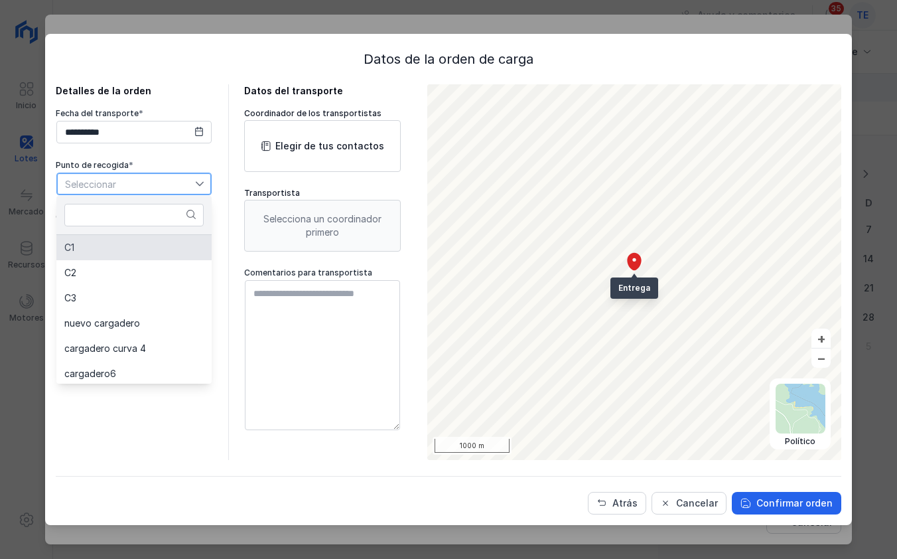
click at [143, 255] on li "C1" at bounding box center [133, 247] width 155 height 25
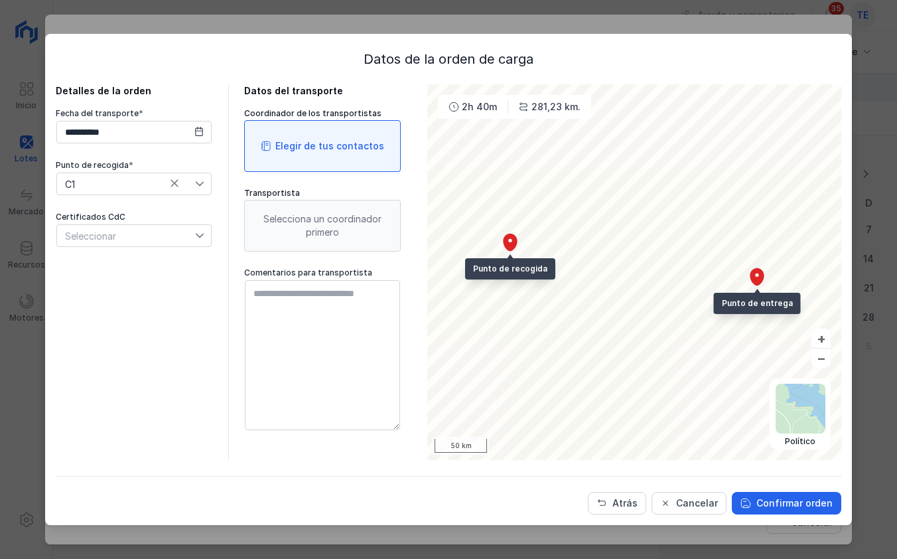
click at [311, 160] on div "Elegir de tus contactos" at bounding box center [322, 146] width 157 height 52
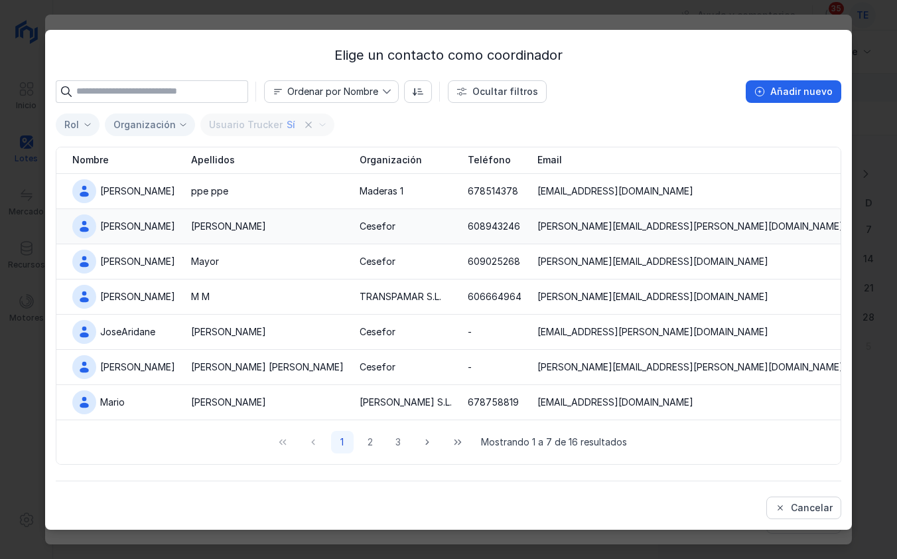
click at [232, 226] on div "[PERSON_NAME]" at bounding box center [267, 226] width 153 height 13
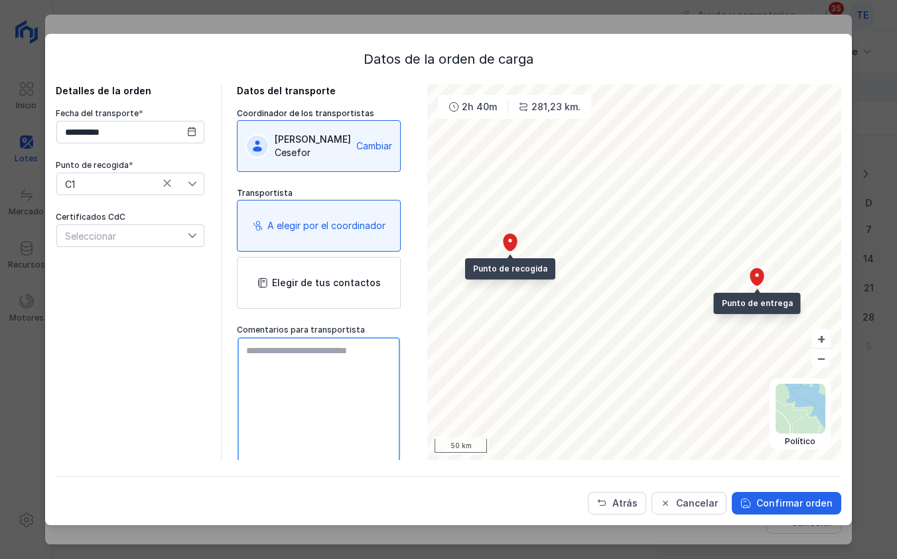
click at [333, 354] on textarea at bounding box center [319, 412] width 163 height 150
type textarea "**********"
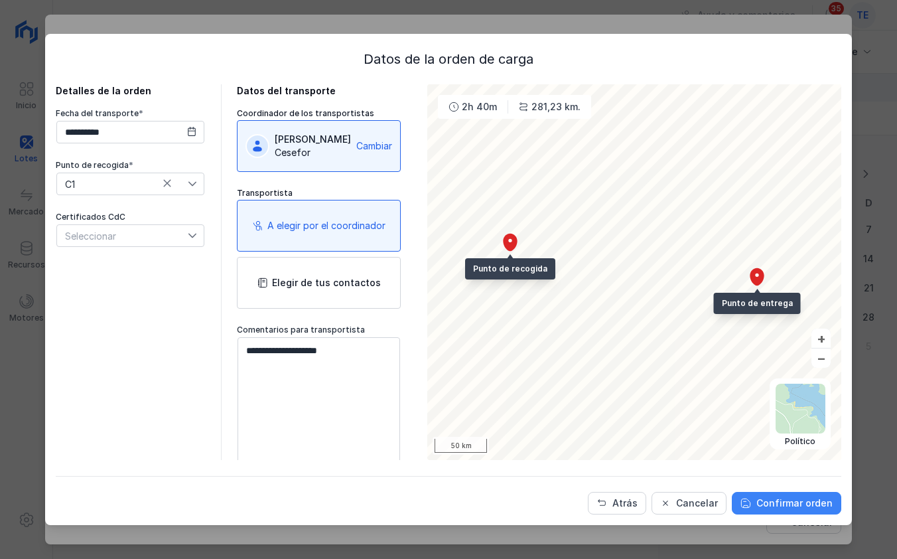
click at [809, 419] on div "Confirmar orden" at bounding box center [794, 502] width 76 height 13
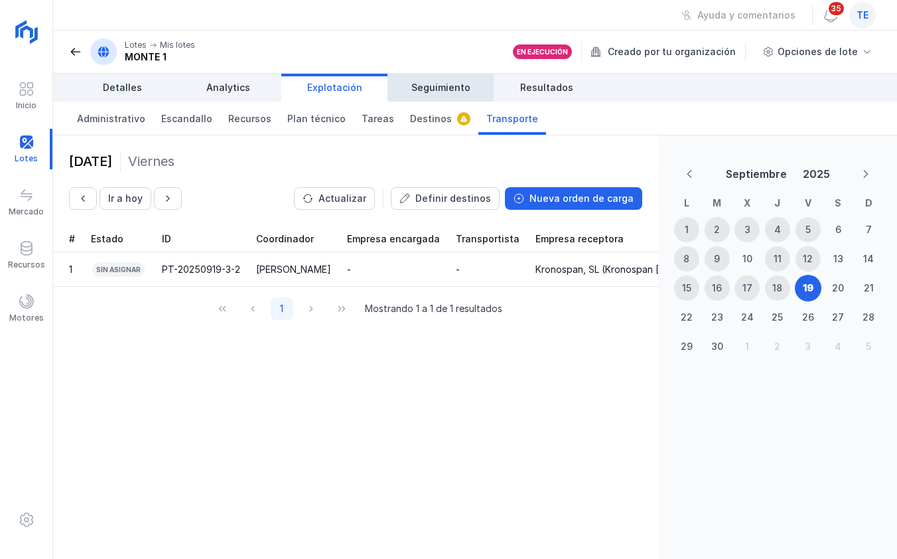
click at [470, 80] on link "Seguimiento" at bounding box center [440, 88] width 106 height 28
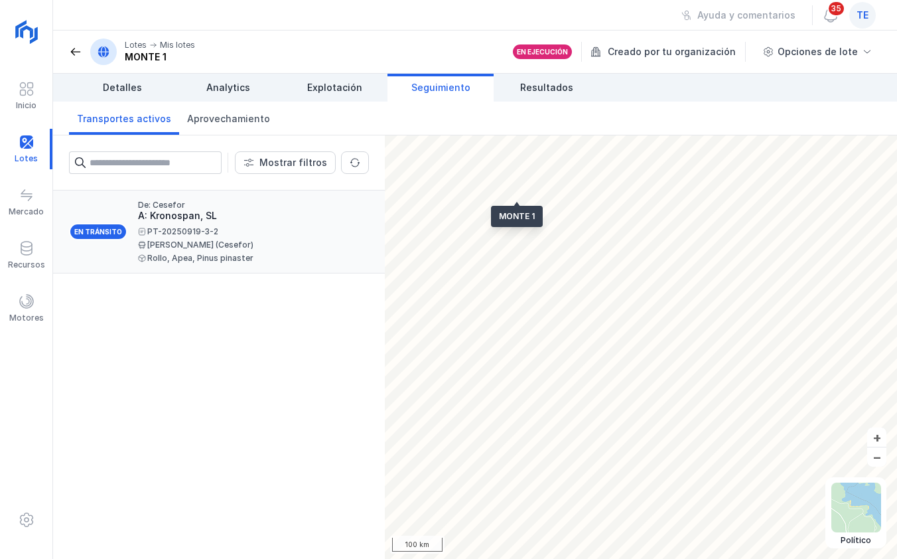
click at [210, 238] on div "PT-20250919-3-2 [PERSON_NAME] (Cesefor) Rollo, Apea, Pinus pinaster" at bounding box center [248, 245] width 220 height 35
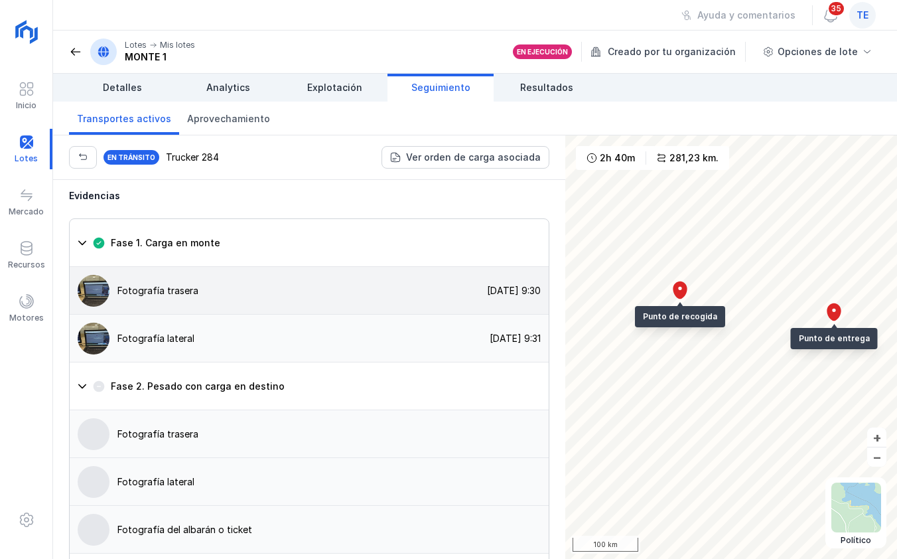
scroll to position [1238, 0]
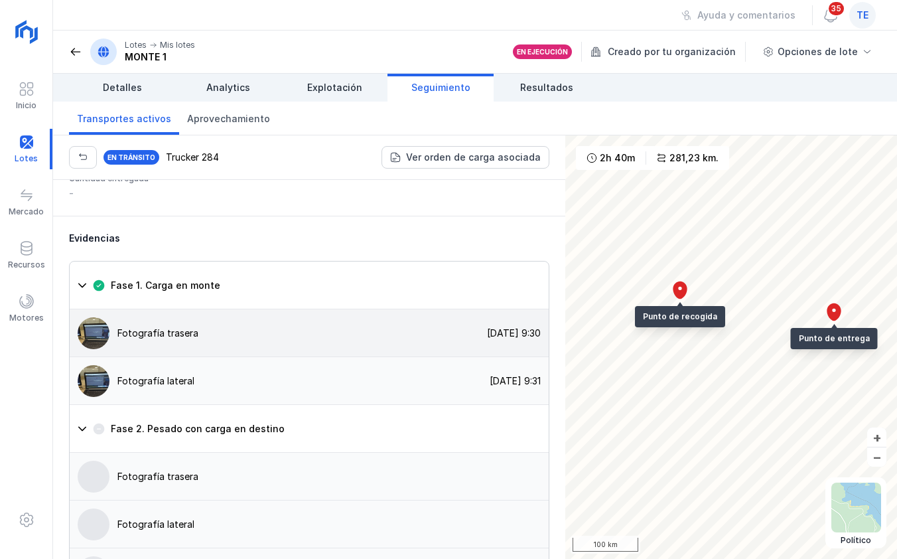
click at [94, 317] on img at bounding box center [94, 333] width 32 height 32
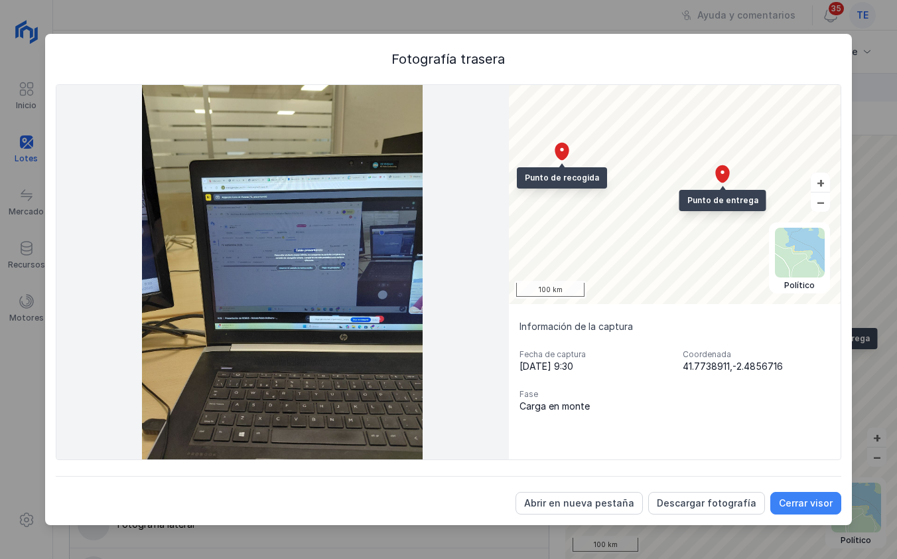
click at [819, 419] on div "Cerrar visor" at bounding box center [806, 502] width 54 height 13
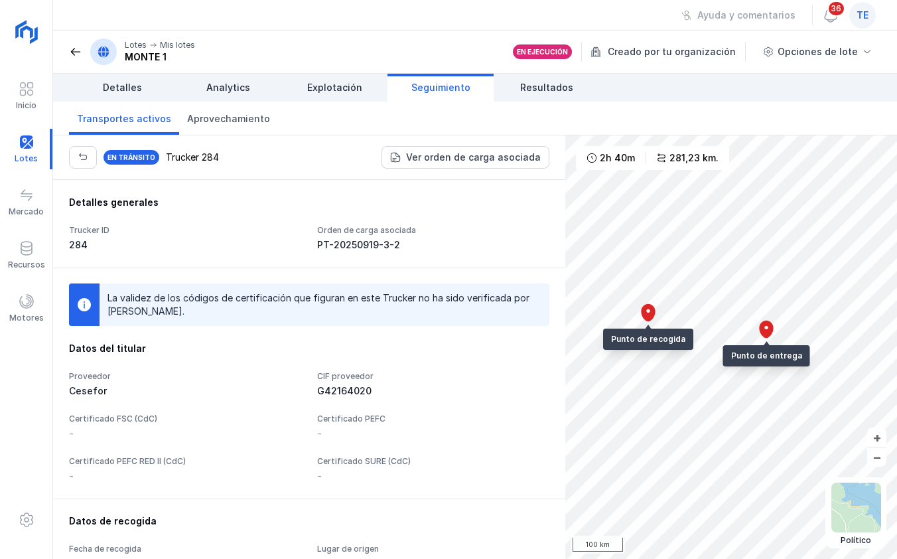
scroll to position [1383, 0]
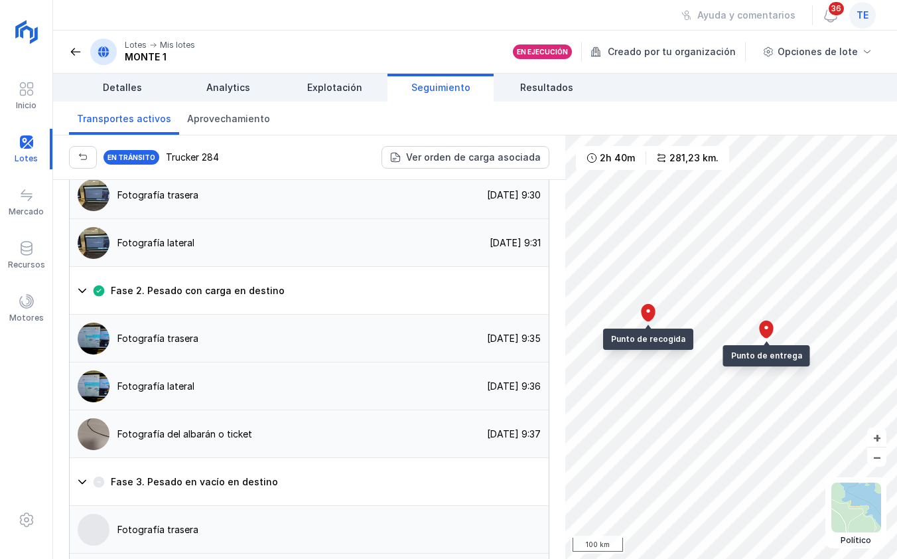
scroll to position [1383, 0]
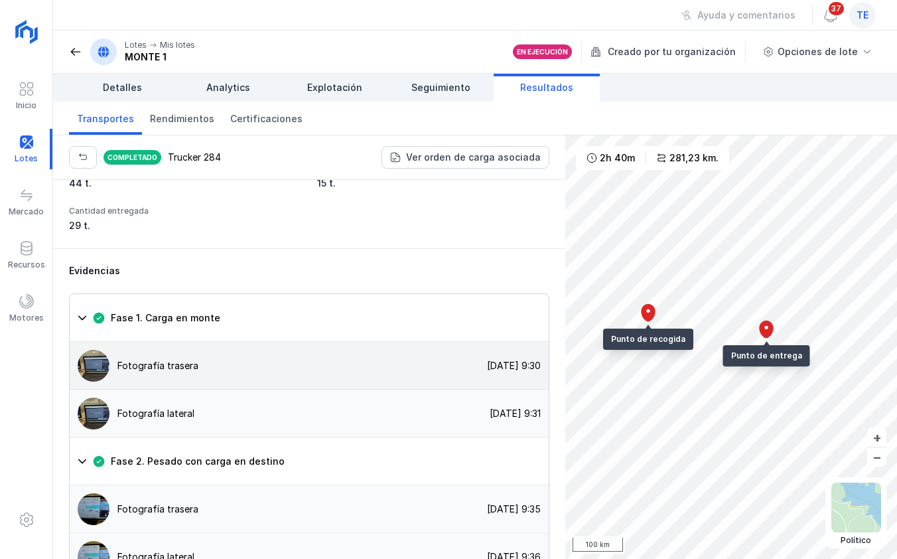
scroll to position [1294, 0]
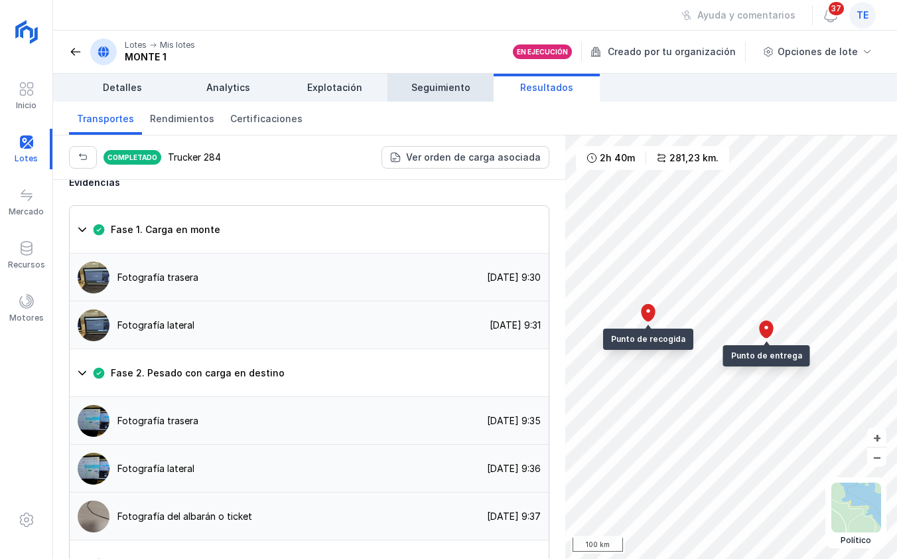
click at [447, 78] on link "Seguimiento" at bounding box center [440, 88] width 106 height 28
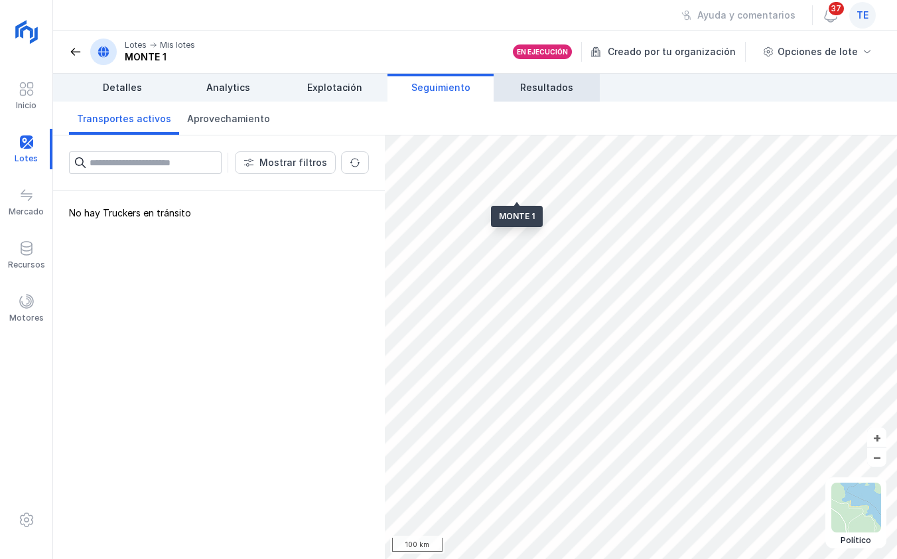
click at [521, 82] on link "Resultados" at bounding box center [547, 88] width 106 height 28
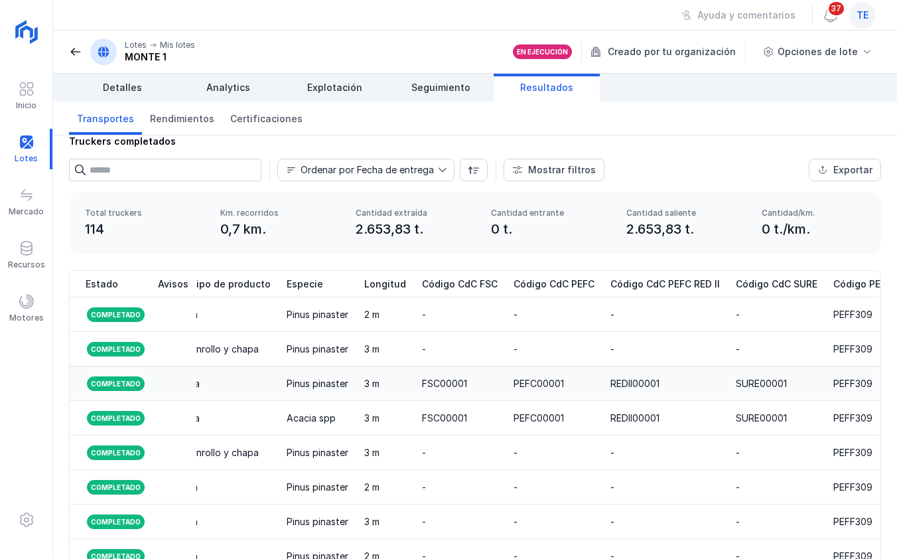
scroll to position [1, 0]
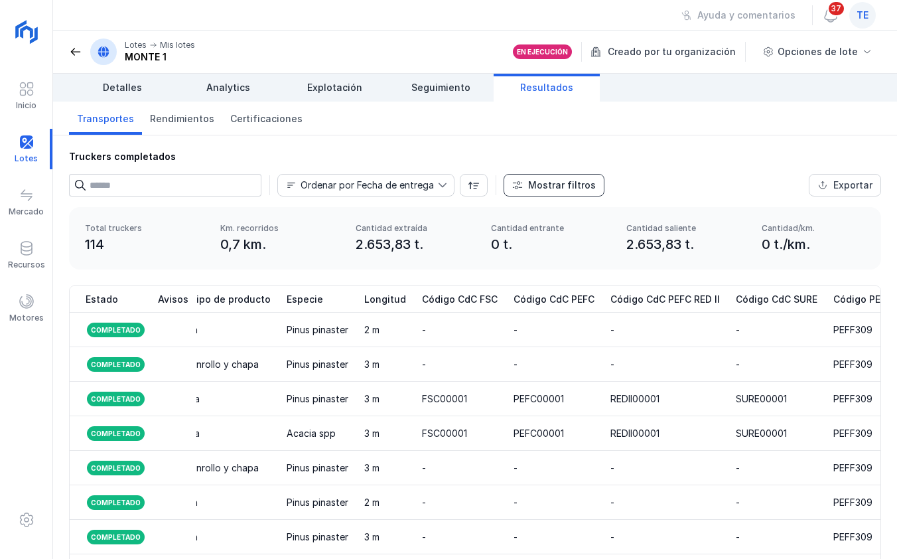
click at [550, 187] on div "Mostrar filtros" at bounding box center [562, 184] width 68 height 13
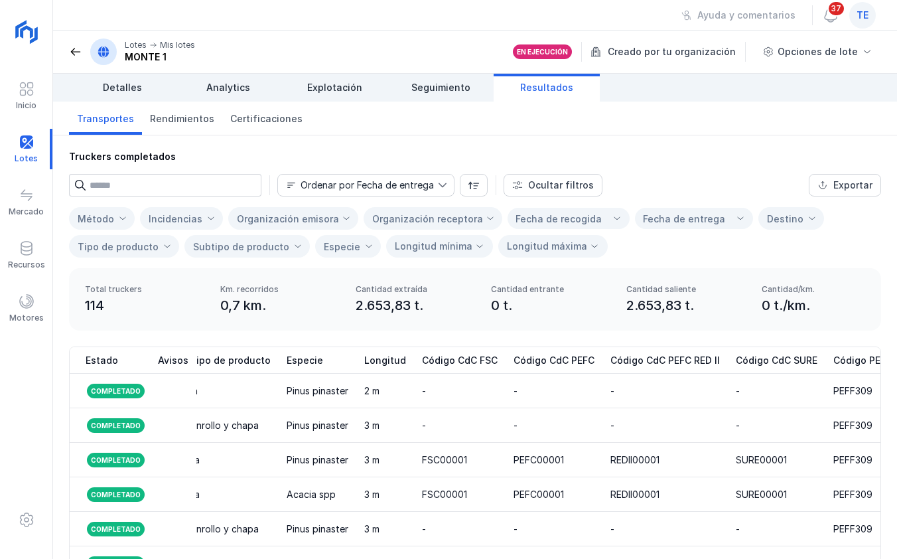
click at [419, 213] on div "Organización receptora" at bounding box center [427, 218] width 111 height 11
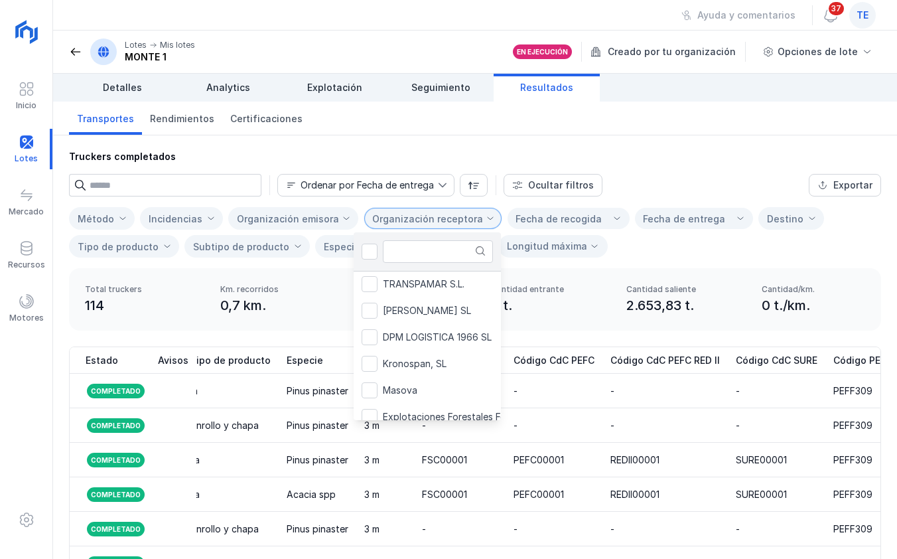
scroll to position [134, 0]
click at [425, 364] on span "Kronospan, SL" at bounding box center [415, 362] width 64 height 9
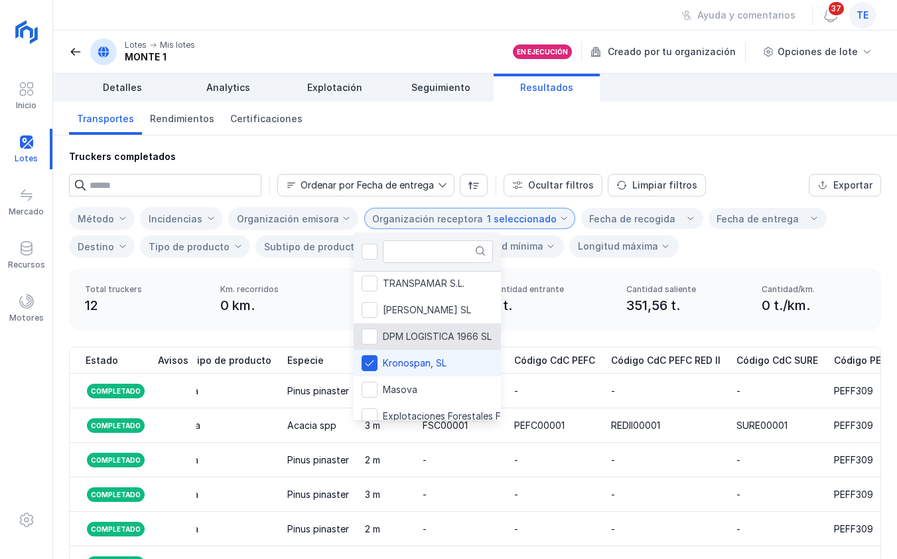
scroll to position [0, 1635]
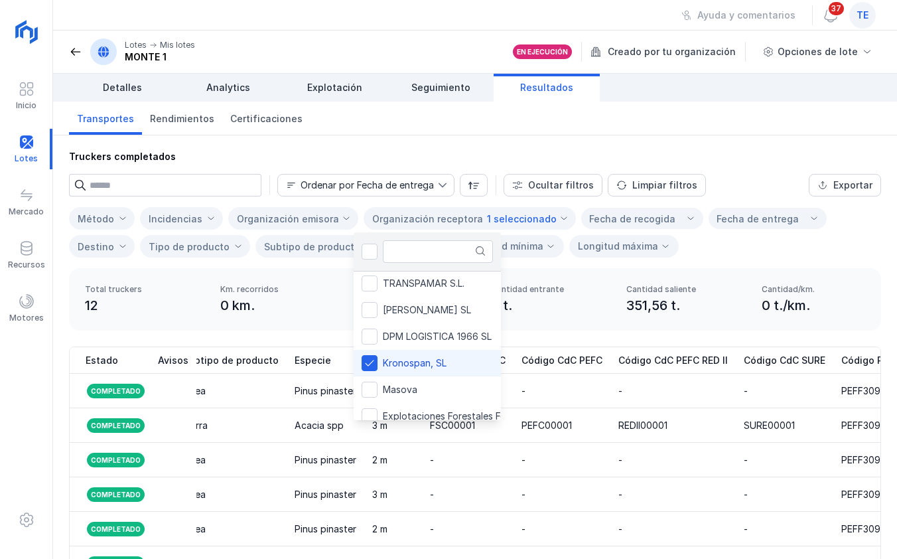
click at [612, 107] on div "Transportes Rendimientos Certificaciones" at bounding box center [475, 119] width 844 height 34
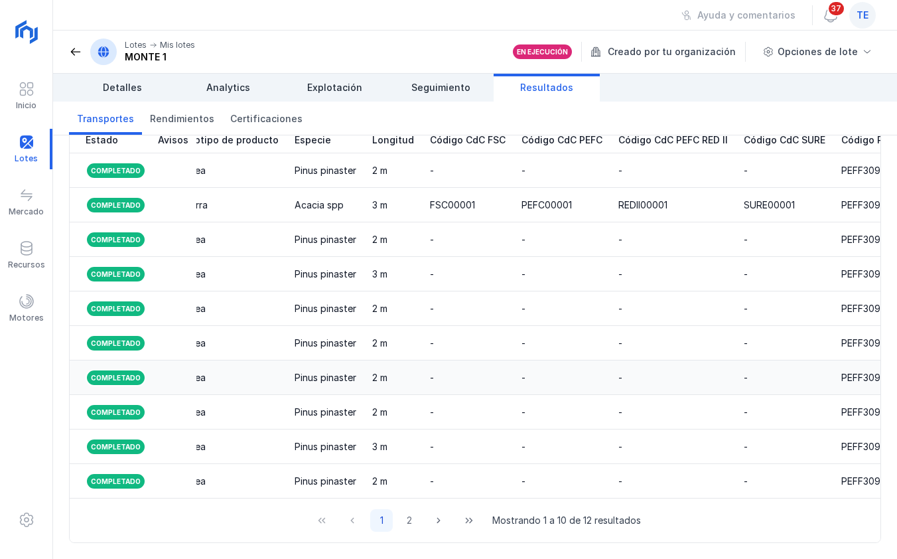
scroll to position [0, 0]
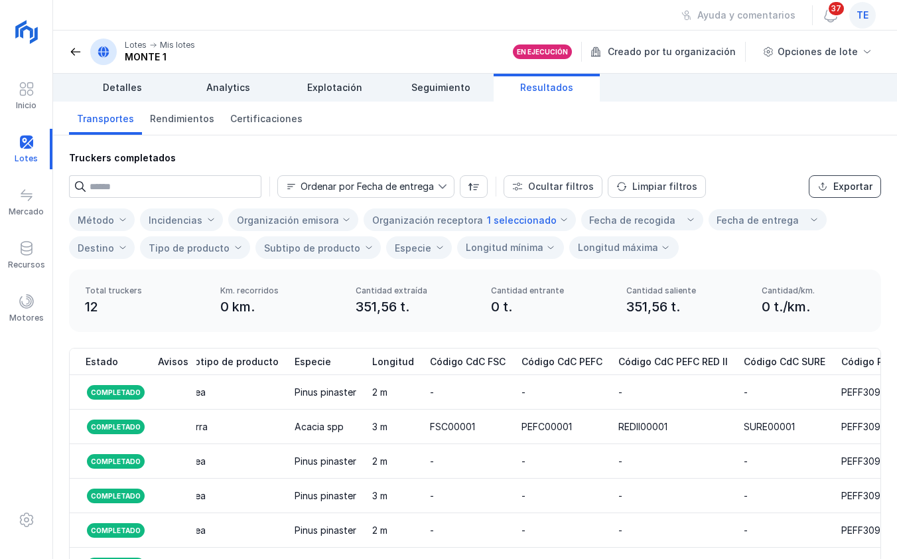
click at [835, 187] on div "Exportar" at bounding box center [852, 186] width 39 height 13
click at [805, 145] on div "Truckers completados Ordenar por Fecha de entrega Ocultar filtros Limpiar filtr…" at bounding box center [475, 202] width 844 height 134
click at [36, 208] on div "Mercado" at bounding box center [26, 211] width 35 height 11
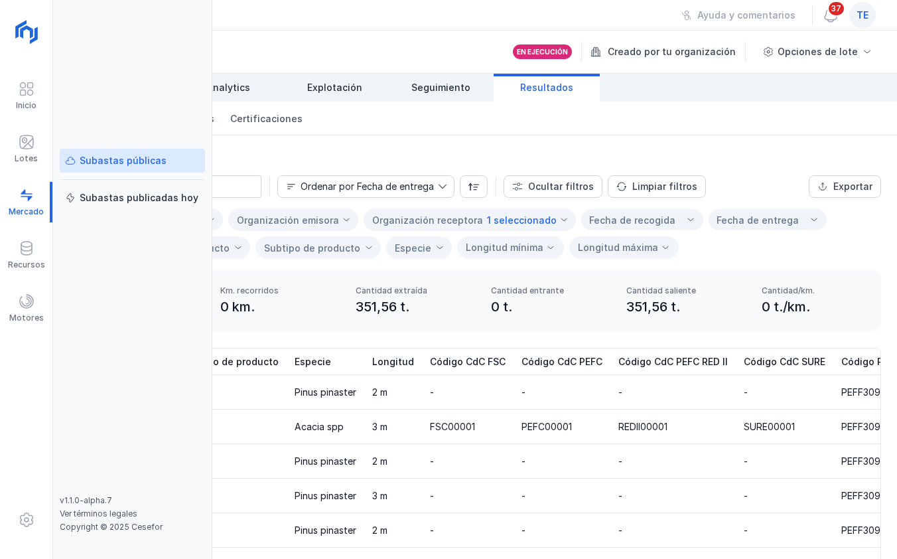
click at [115, 170] on link "Subastas públicas" at bounding box center [132, 161] width 145 height 24
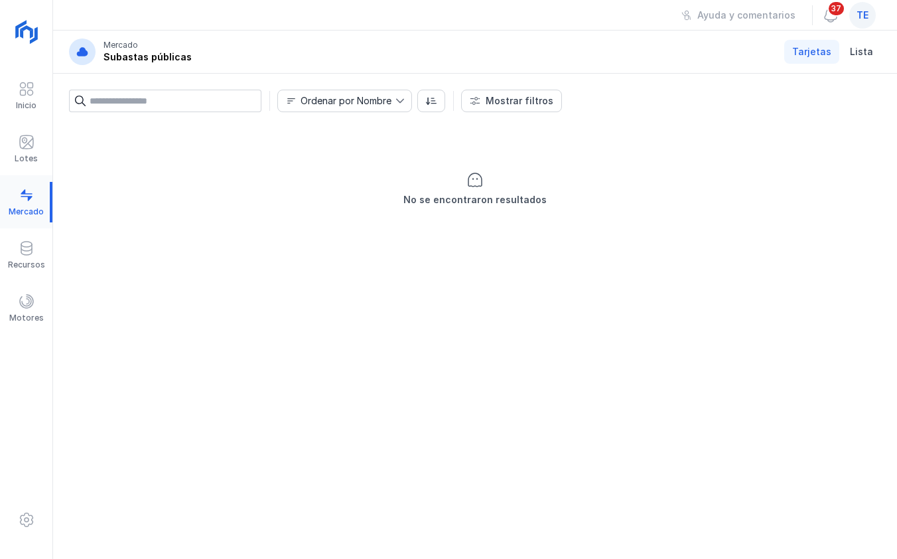
click at [19, 206] on div at bounding box center [26, 202] width 52 height 40
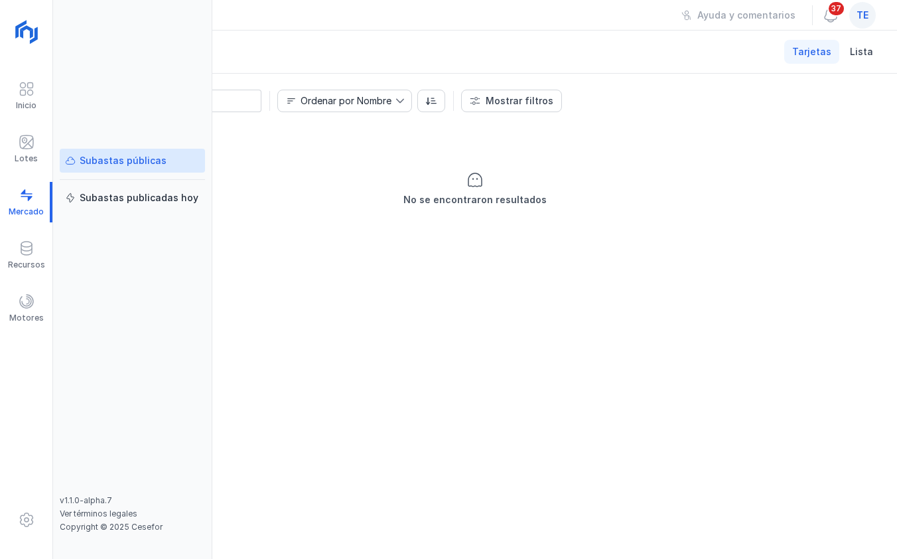
click at [488, 218] on div "No se encontraron resultados" at bounding box center [475, 189] width 812 height 133
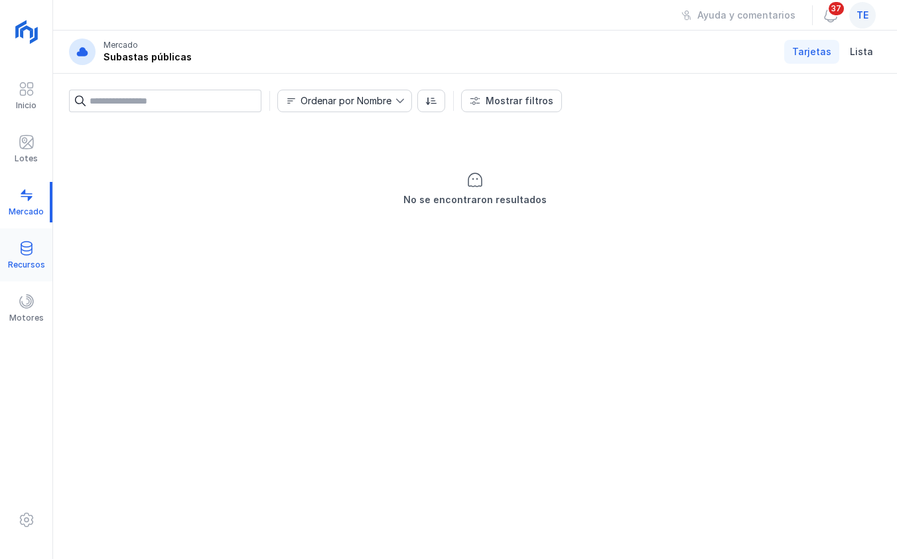
click at [19, 256] on div at bounding box center [27, 249] width 16 height 19
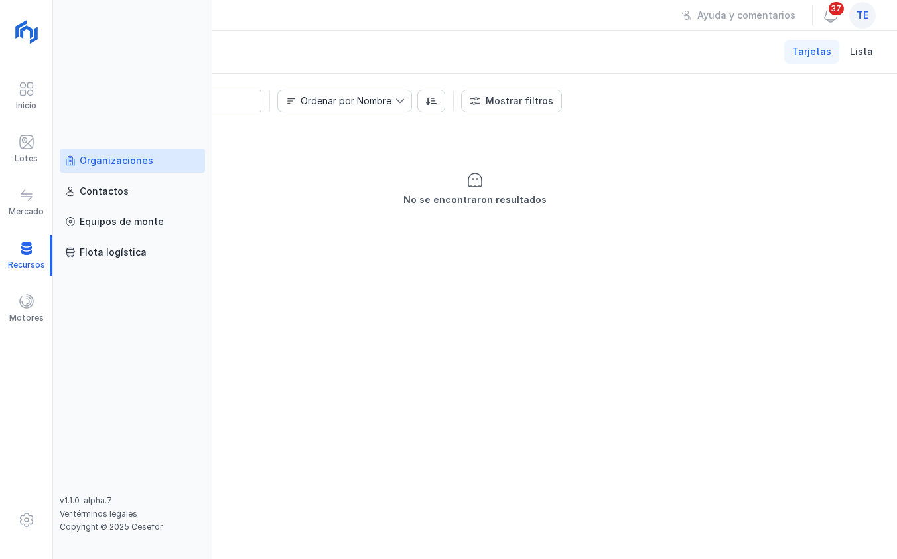
click at [117, 160] on div "Organizaciones" at bounding box center [117, 160] width 74 height 13
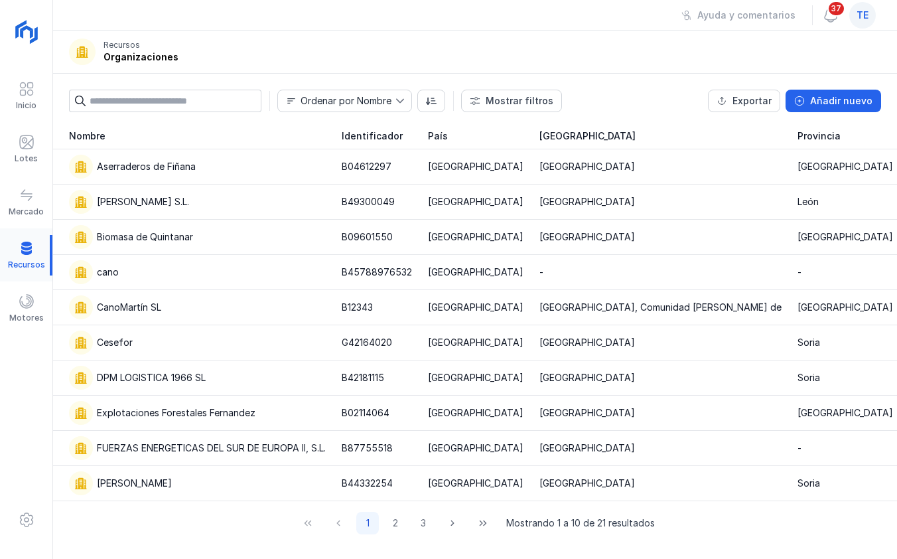
click at [25, 263] on div at bounding box center [26, 255] width 52 height 40
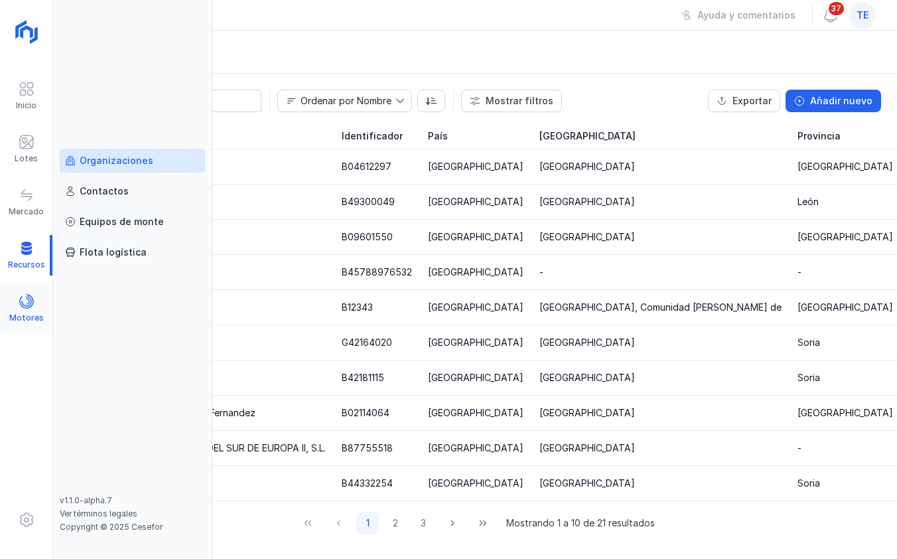
click at [21, 305] on span at bounding box center [27, 301] width 16 height 16
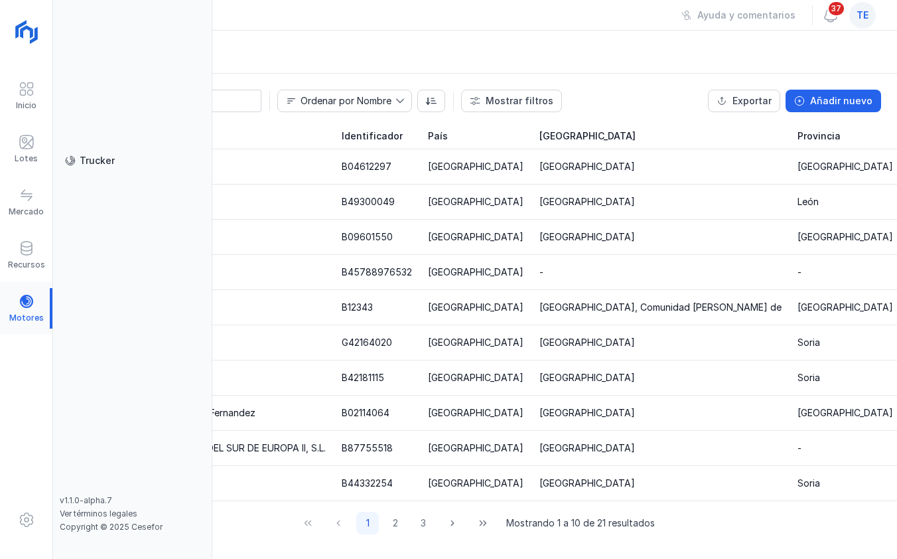
click at [21, 305] on div at bounding box center [26, 308] width 52 height 40
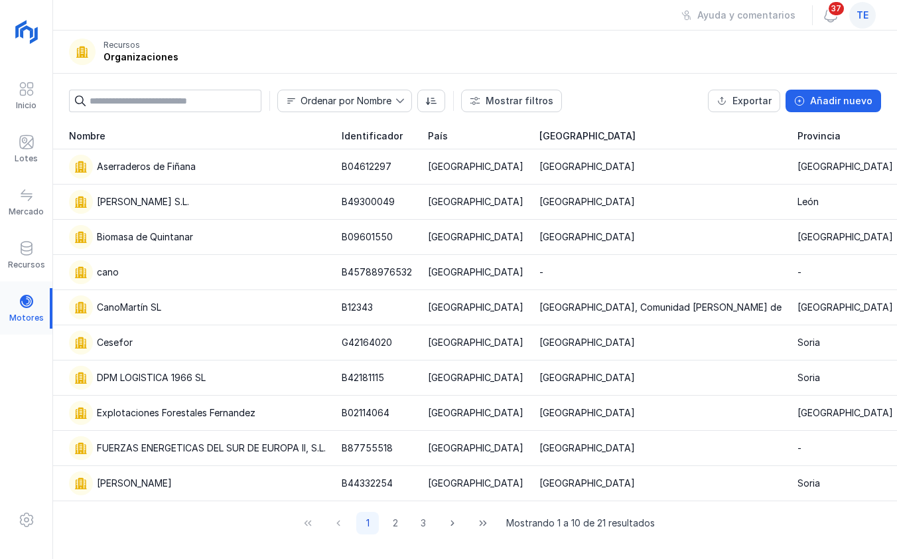
click at [21, 305] on div at bounding box center [26, 308] width 52 height 40
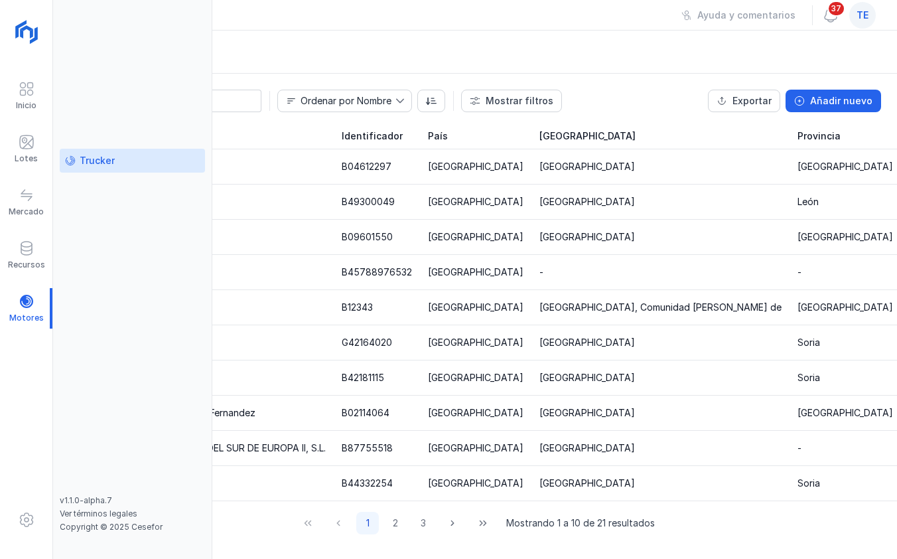
click at [76, 162] on div "Trucker" at bounding box center [90, 160] width 50 height 13
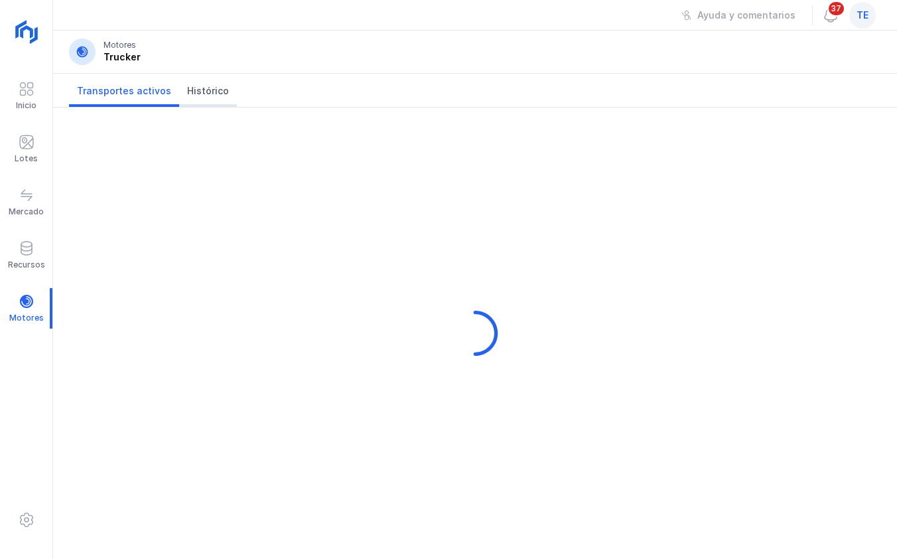
click at [196, 96] on span "Histórico" at bounding box center [208, 90] width 42 height 13
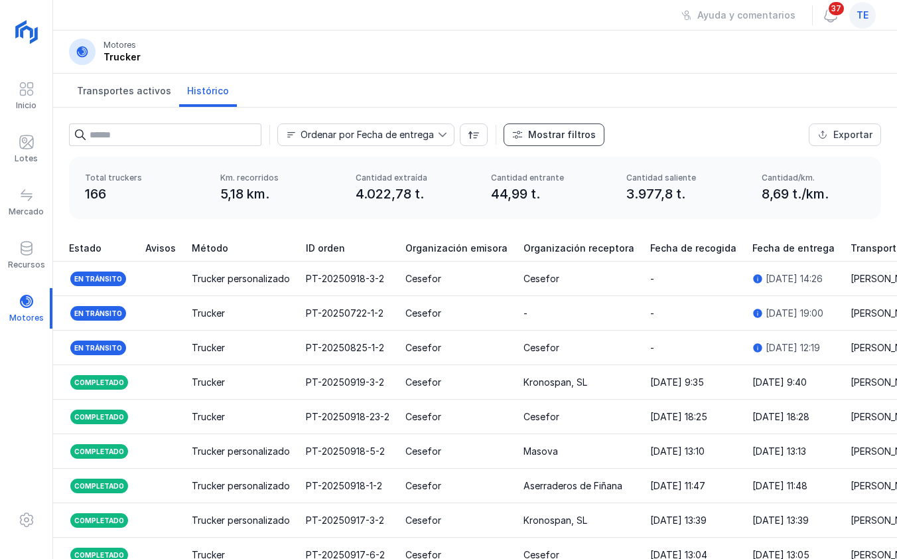
click at [563, 137] on div "Mostrar filtros" at bounding box center [562, 134] width 68 height 13
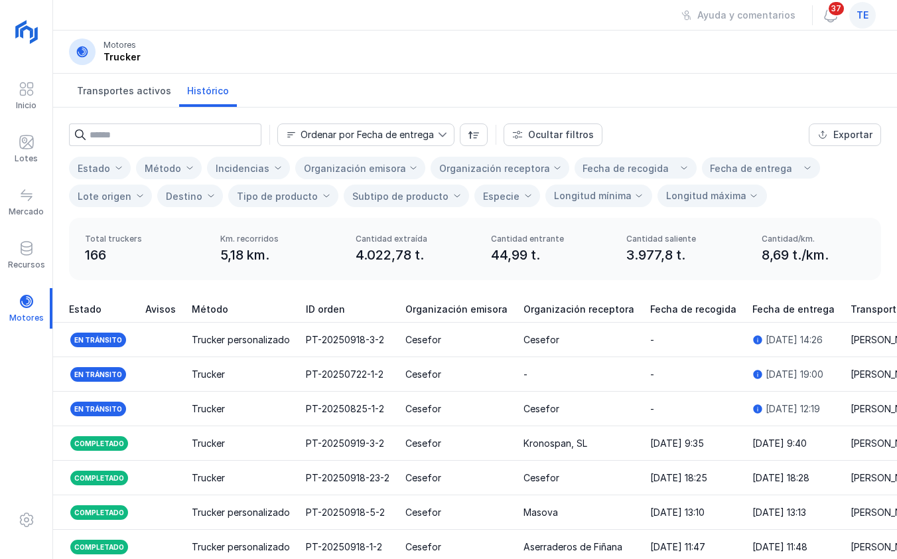
click at [447, 160] on div "Organización receptora" at bounding box center [494, 167] width 111 height 21
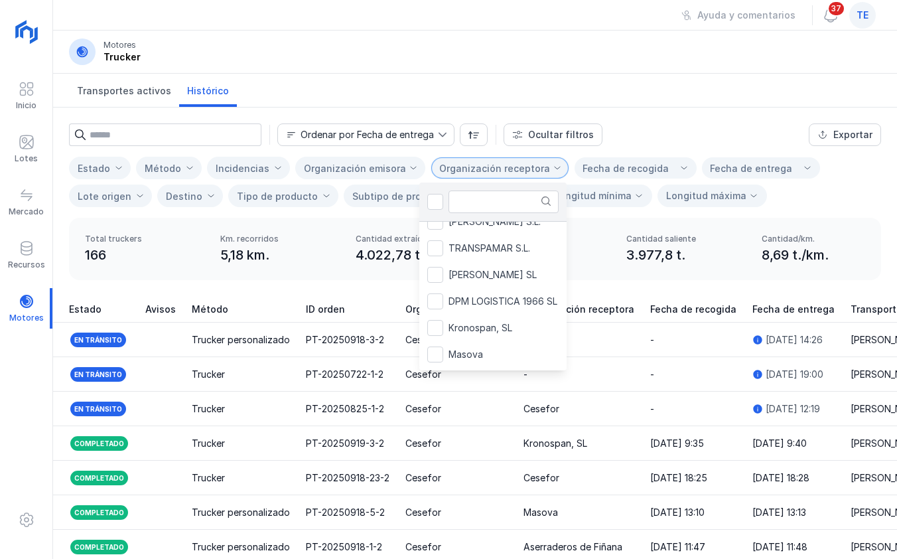
scroll to position [129, 0]
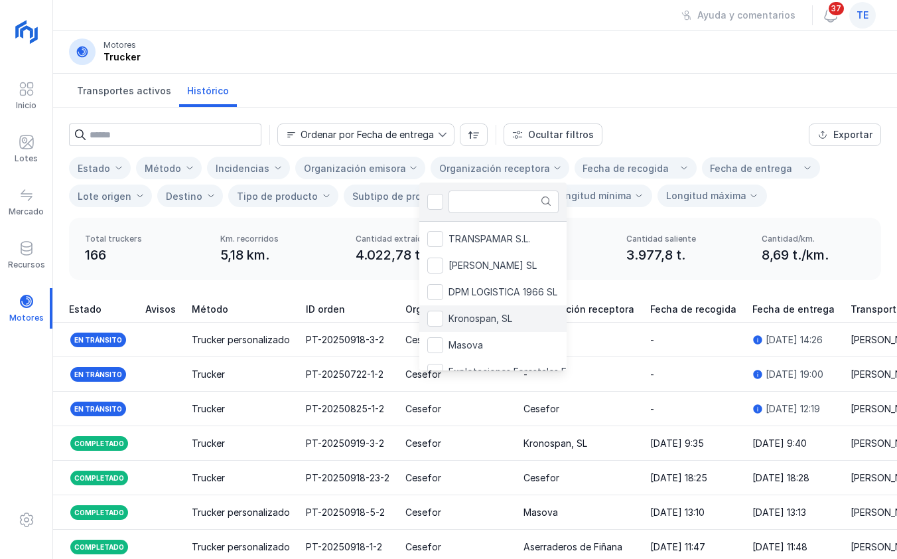
click at [521, 320] on li "Kronospan, SL" at bounding box center [537, 318] width 236 height 27
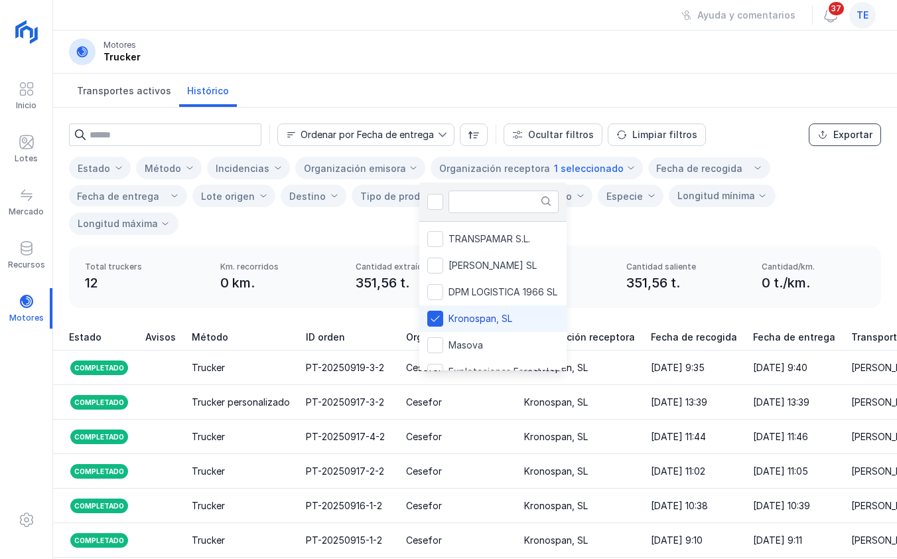
click at [824, 142] on button "Exportar" at bounding box center [845, 134] width 72 height 23
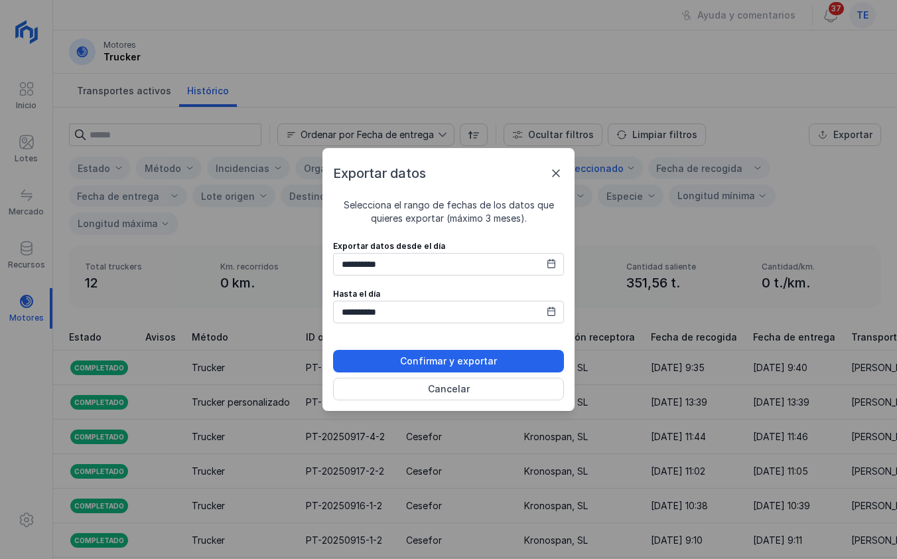
click at [548, 176] on span at bounding box center [556, 173] width 16 height 16
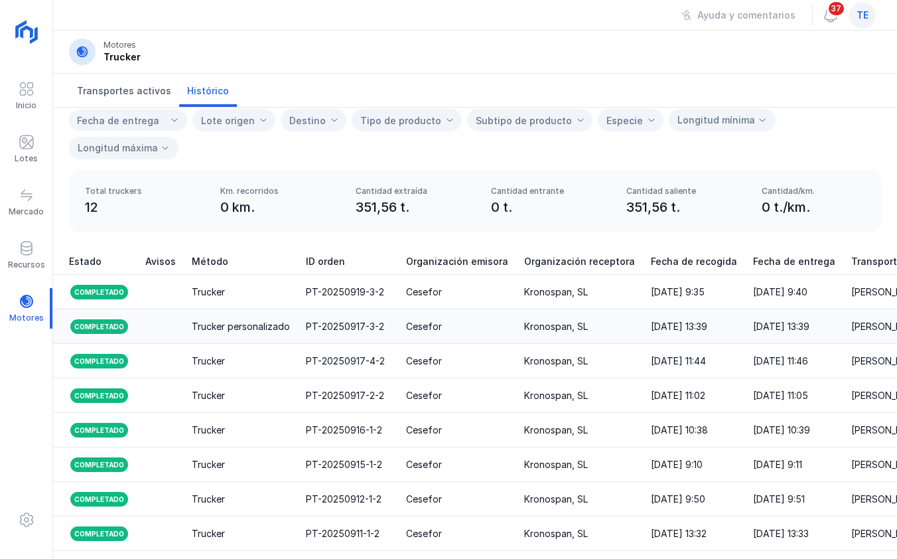
scroll to position [77, 0]
